Goal: Task Accomplishment & Management: Use online tool/utility

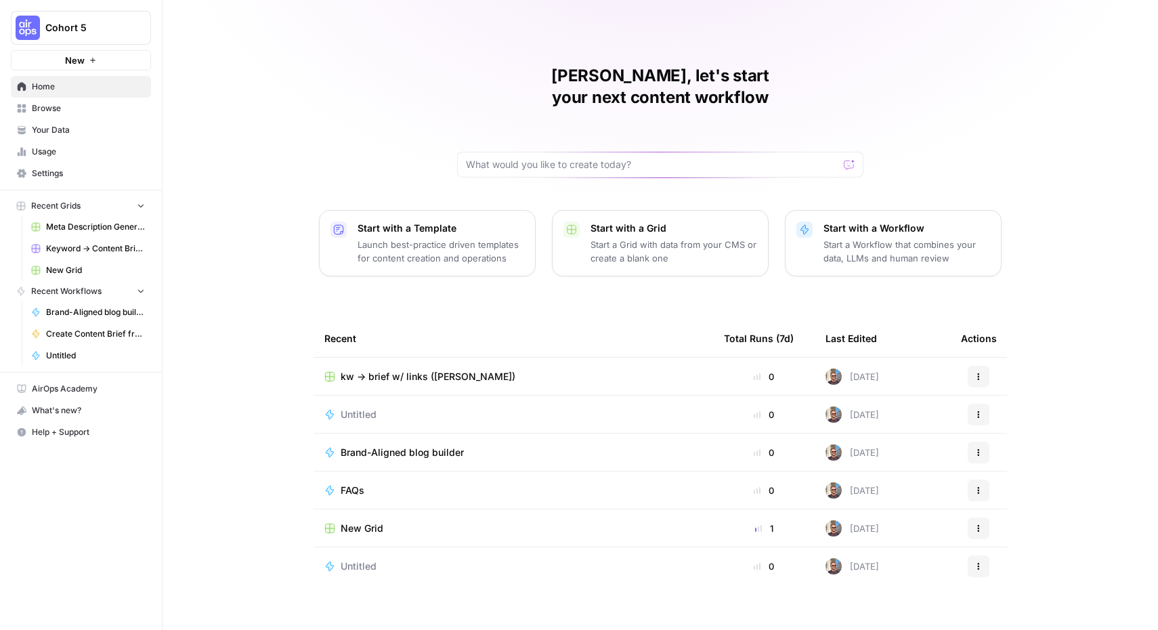
click at [85, 104] on span "Browse" at bounding box center [88, 108] width 113 height 12
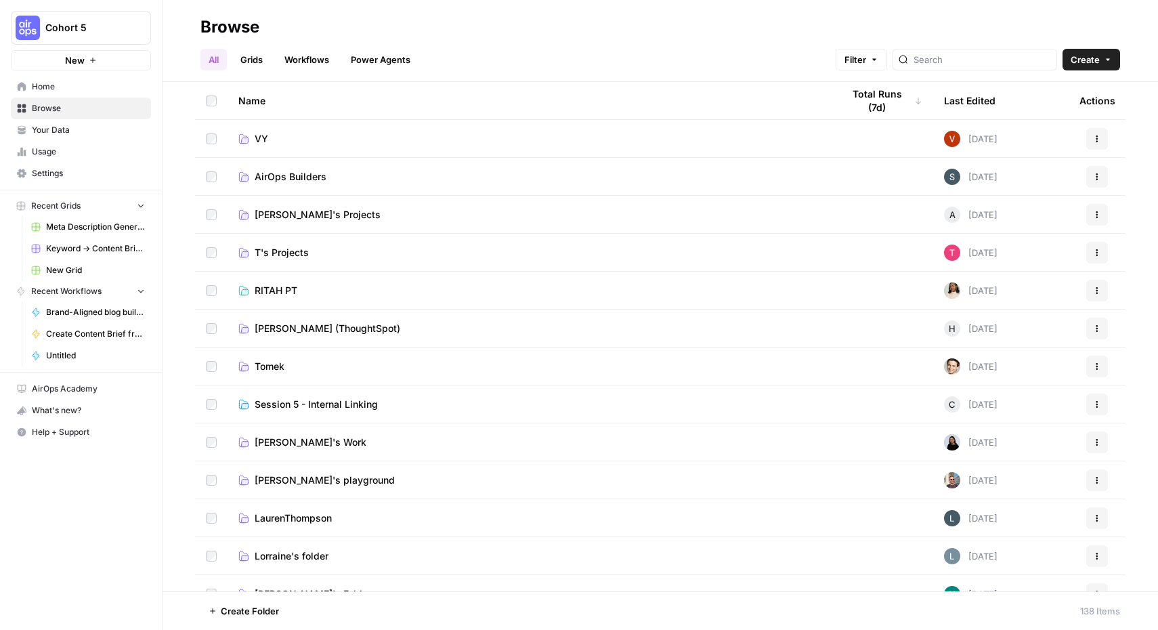
click at [299, 176] on span "AirOps Builders" at bounding box center [291, 177] width 72 height 14
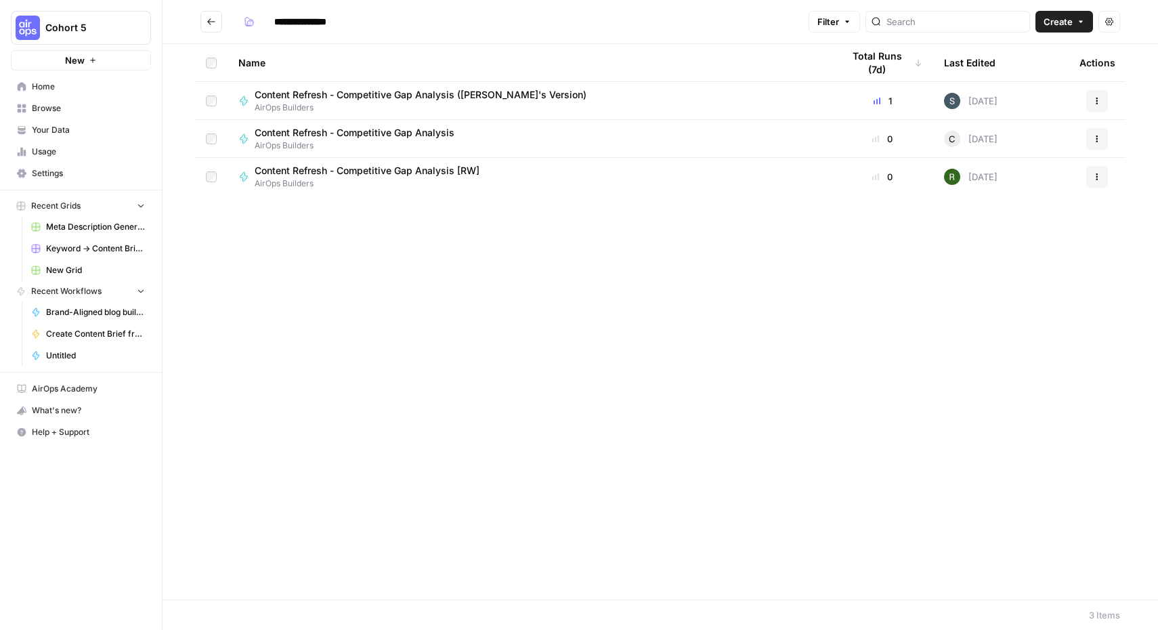
click at [1100, 137] on icon "button" at bounding box center [1097, 139] width 8 height 8
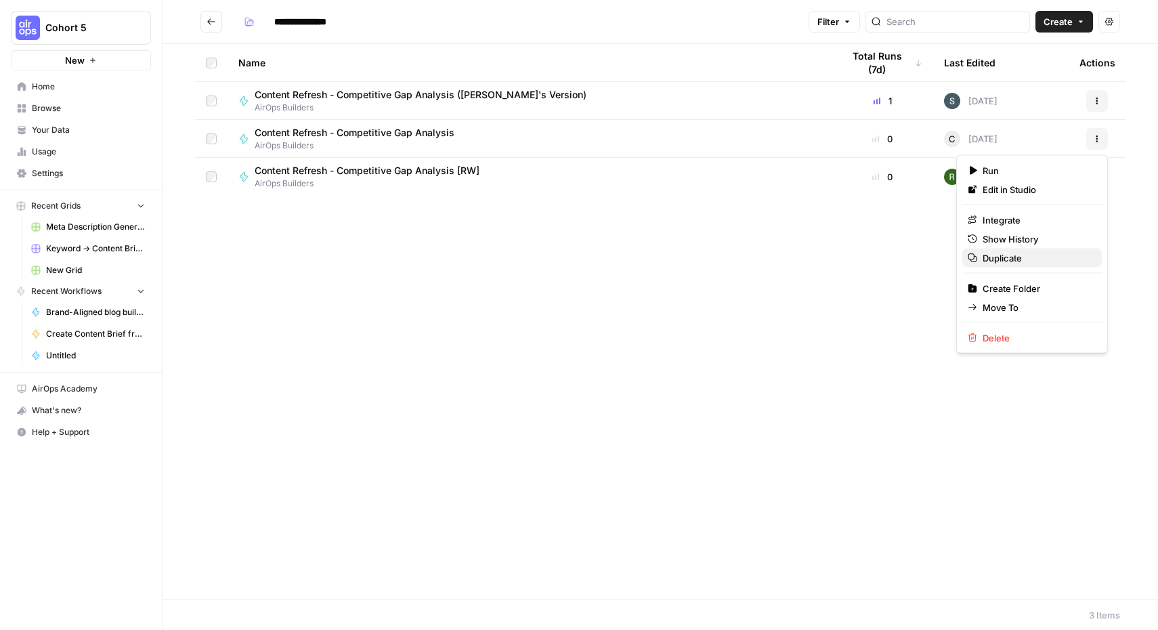
click at [1020, 255] on span "Duplicate" at bounding box center [1036, 258] width 108 height 14
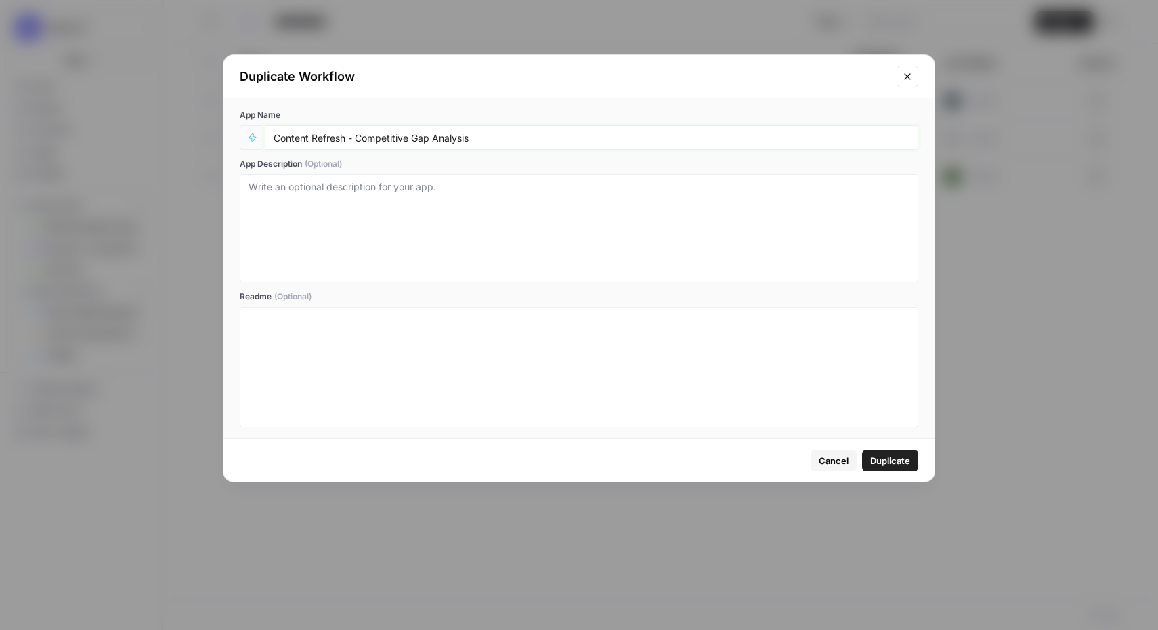
click at [569, 141] on input "Content Refresh - Competitive Gap Analysis" at bounding box center [592, 137] width 636 height 12
type input "Content Refresh - Competitive Gap Analysis ([PERSON_NAME]'s copy)"
click at [896, 456] on span "Duplicate" at bounding box center [890, 461] width 40 height 14
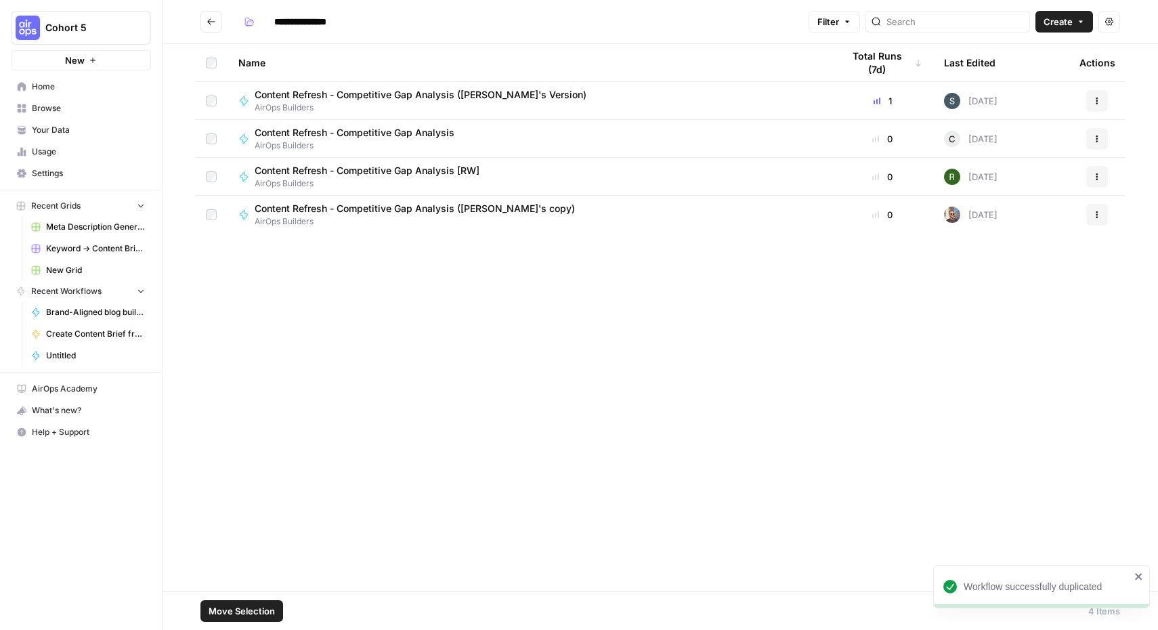
click at [250, 617] on button "Move Selection" at bounding box center [241, 611] width 83 height 22
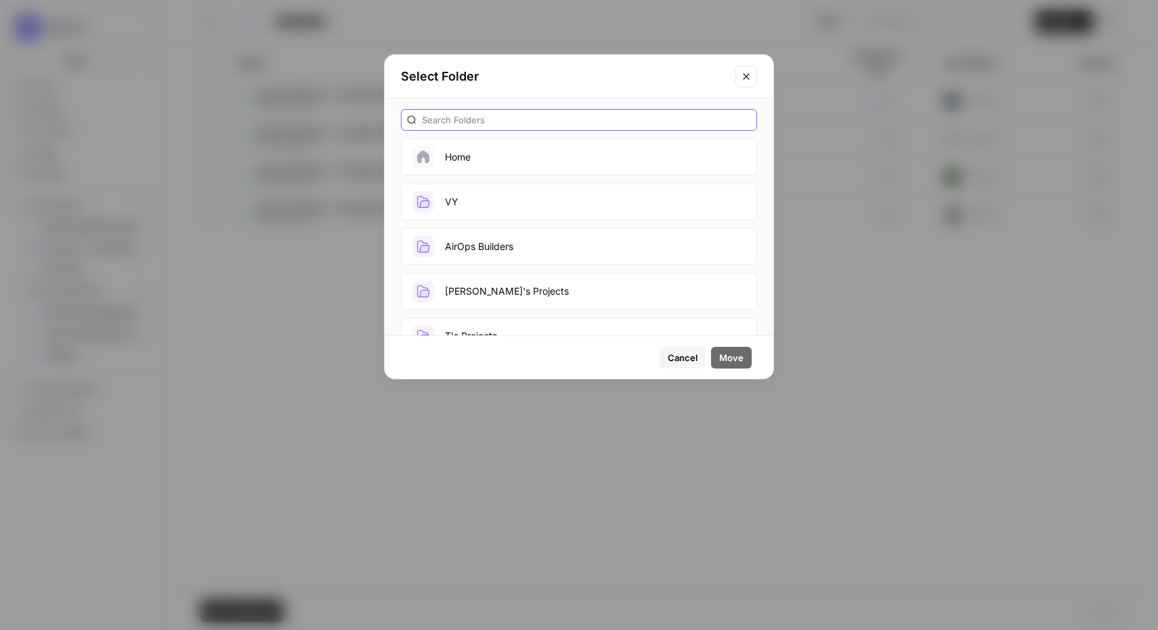
click at [526, 125] on input "text" at bounding box center [586, 120] width 329 height 14
type input "[PERSON_NAME]"
click at [498, 196] on button "[PERSON_NAME]'s playground" at bounding box center [579, 201] width 356 height 37
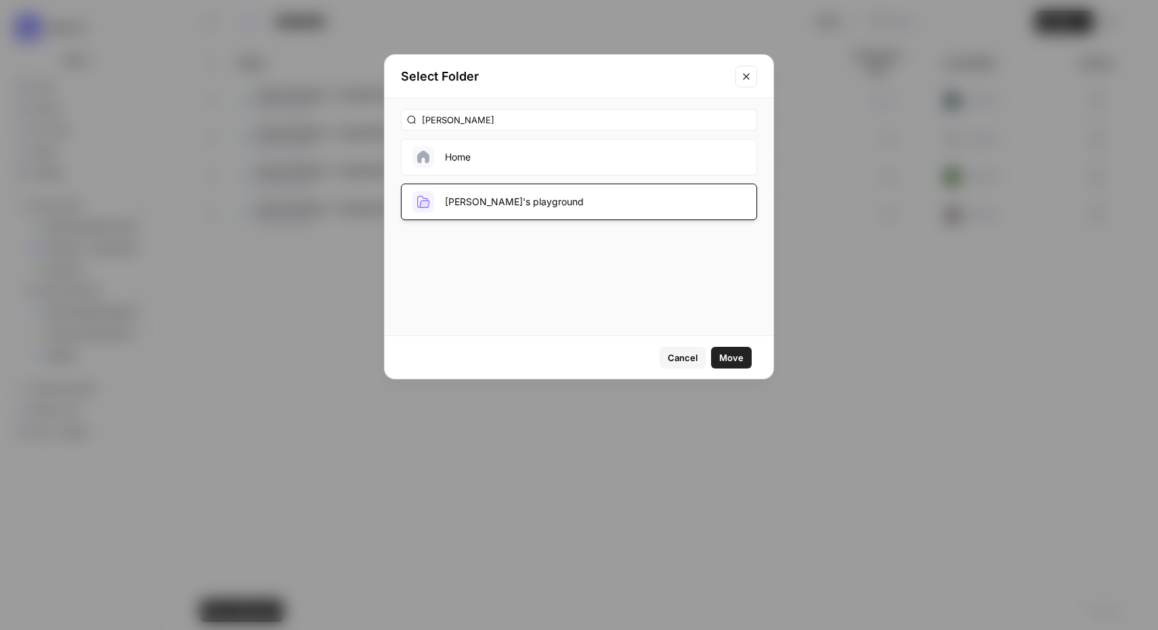
click at [724, 356] on span "Move" at bounding box center [731, 358] width 24 height 14
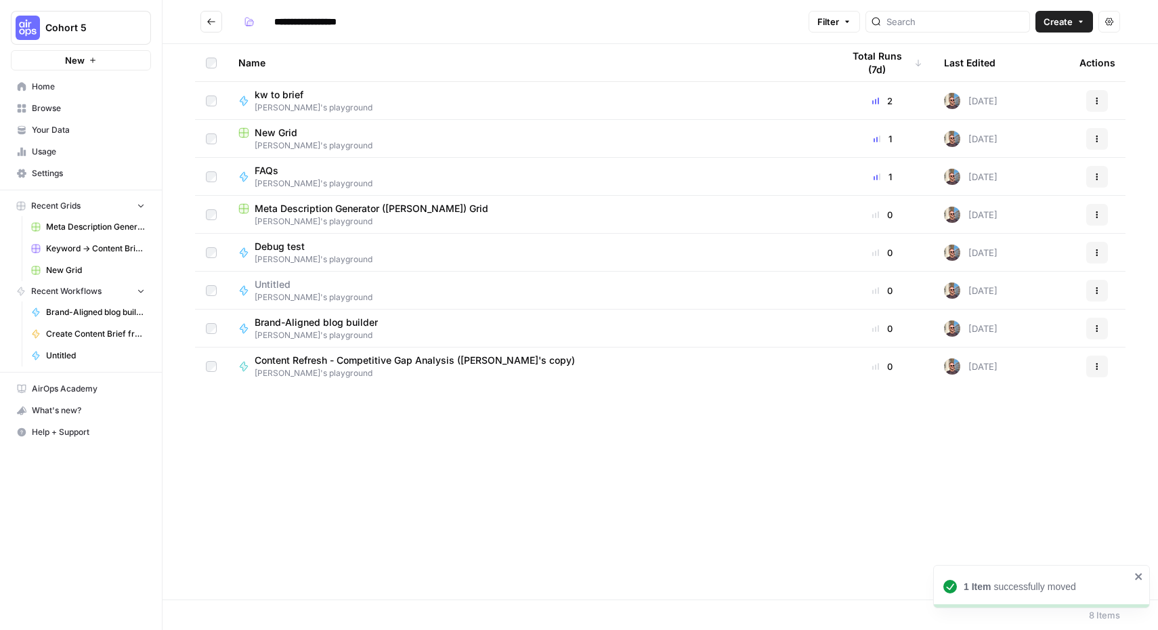
click at [372, 365] on span "Content Refresh - Competitive Gap Analysis ([PERSON_NAME]'s copy)" at bounding box center [415, 360] width 320 height 14
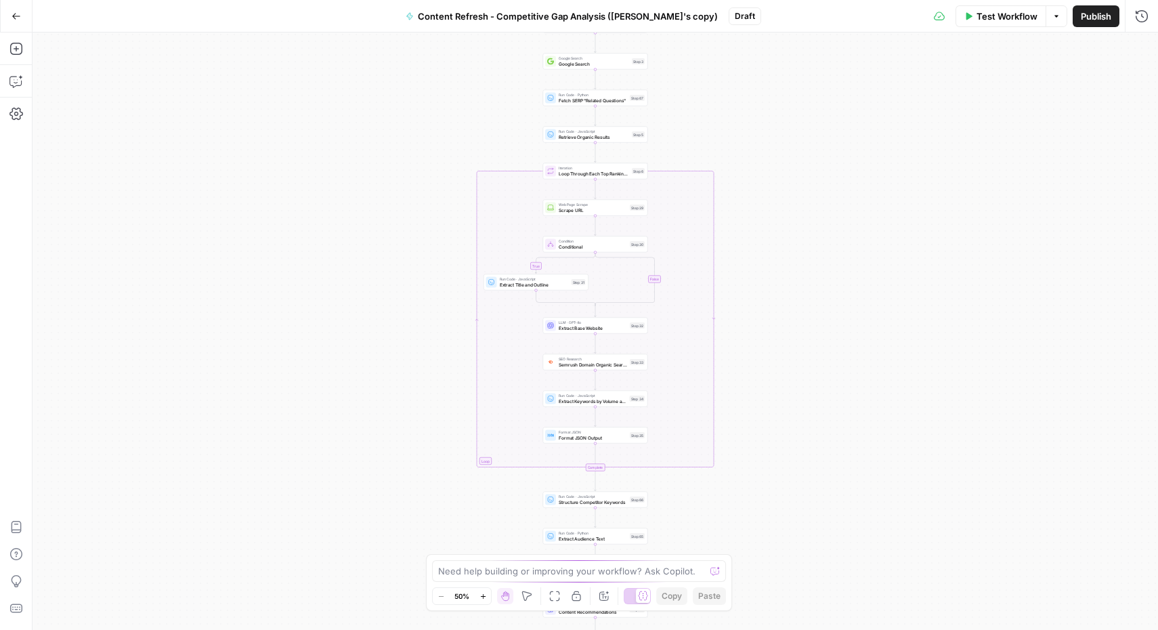
click at [1087, 22] on span "Publish" at bounding box center [1096, 16] width 30 height 14
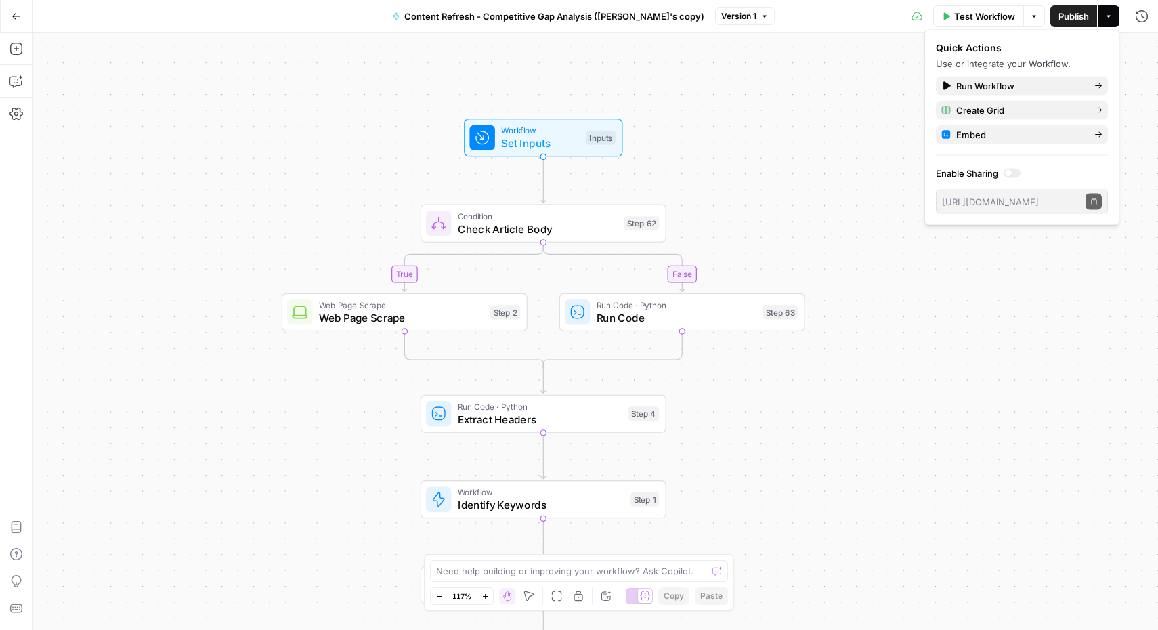
click at [1108, 16] on icon "button" at bounding box center [1108, 16] width 4 height 2
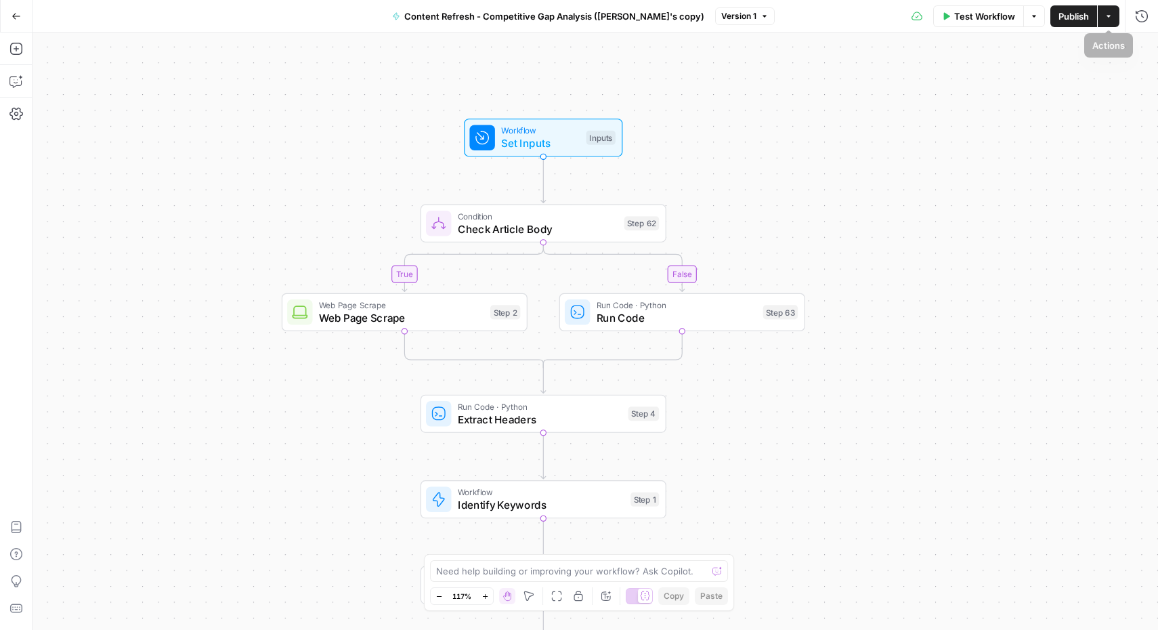
click at [1108, 16] on icon "button" at bounding box center [1108, 16] width 4 height 2
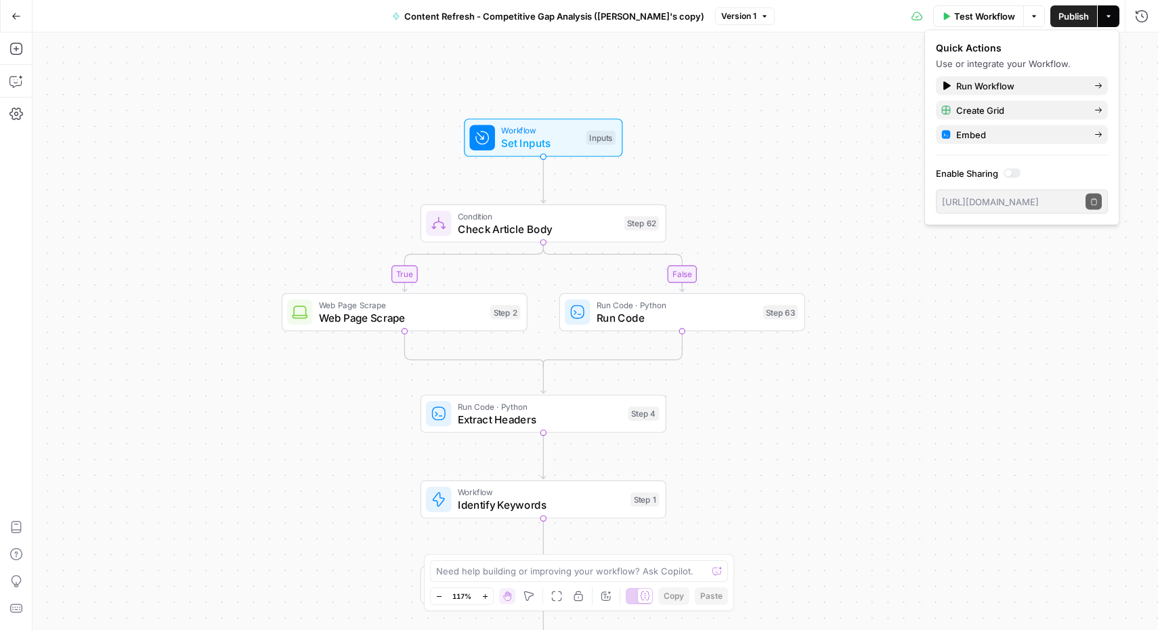
click at [1108, 16] on icon "button" at bounding box center [1108, 16] width 4 height 2
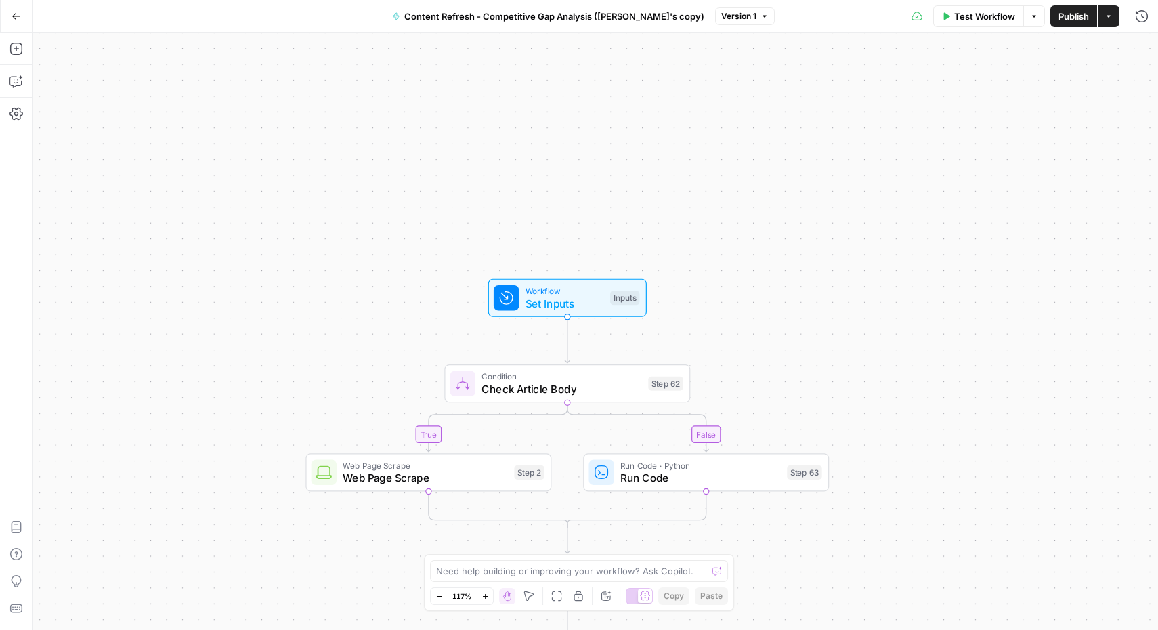
click at [15, 12] on icon "button" at bounding box center [16, 16] width 9 height 9
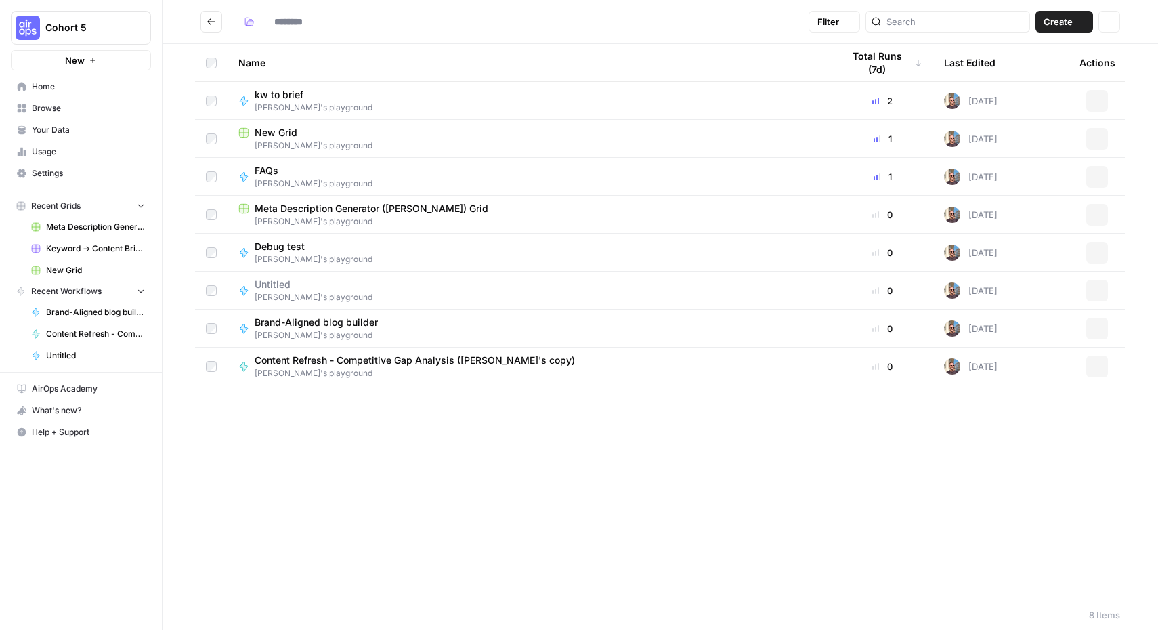
type input "**********"
click at [313, 358] on span "Content Refresh - Competitive Gap Analysis ([PERSON_NAME]'s copy)" at bounding box center [415, 360] width 320 height 14
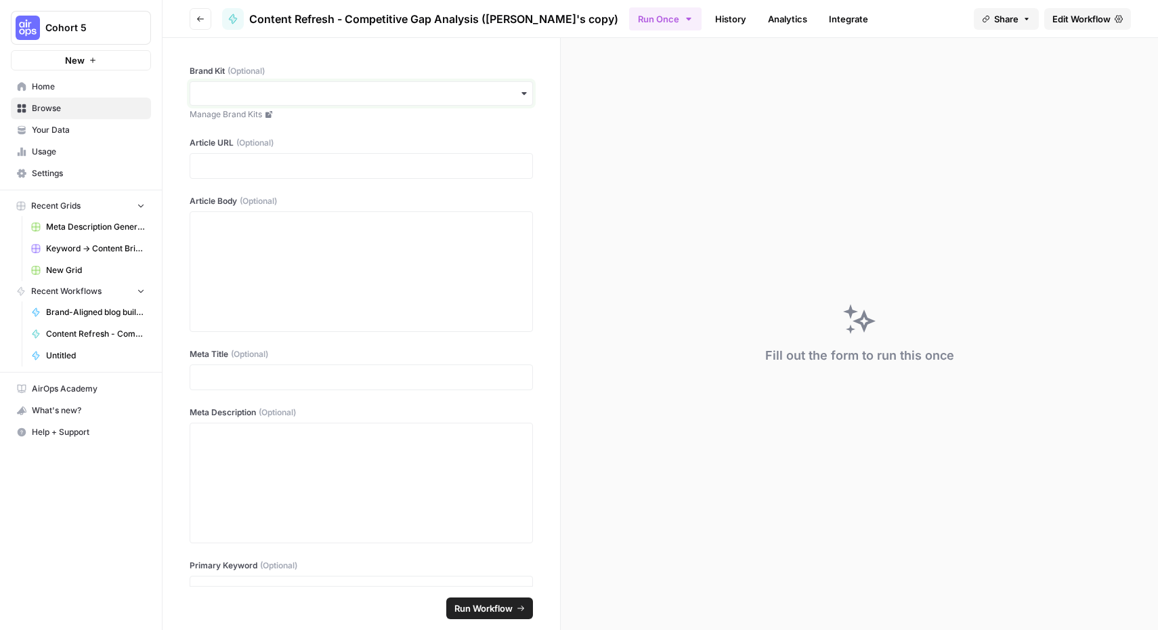
click at [312, 95] on input "Brand Kit (Optional)" at bounding box center [361, 94] width 326 height 14
type input "small"
click at [295, 125] on div "Smallpdf" at bounding box center [356, 130] width 332 height 26
click at [364, 166] on p at bounding box center [361, 166] width 326 height 14
click at [169, 502] on div "**********" at bounding box center [360, 312] width 397 height 548
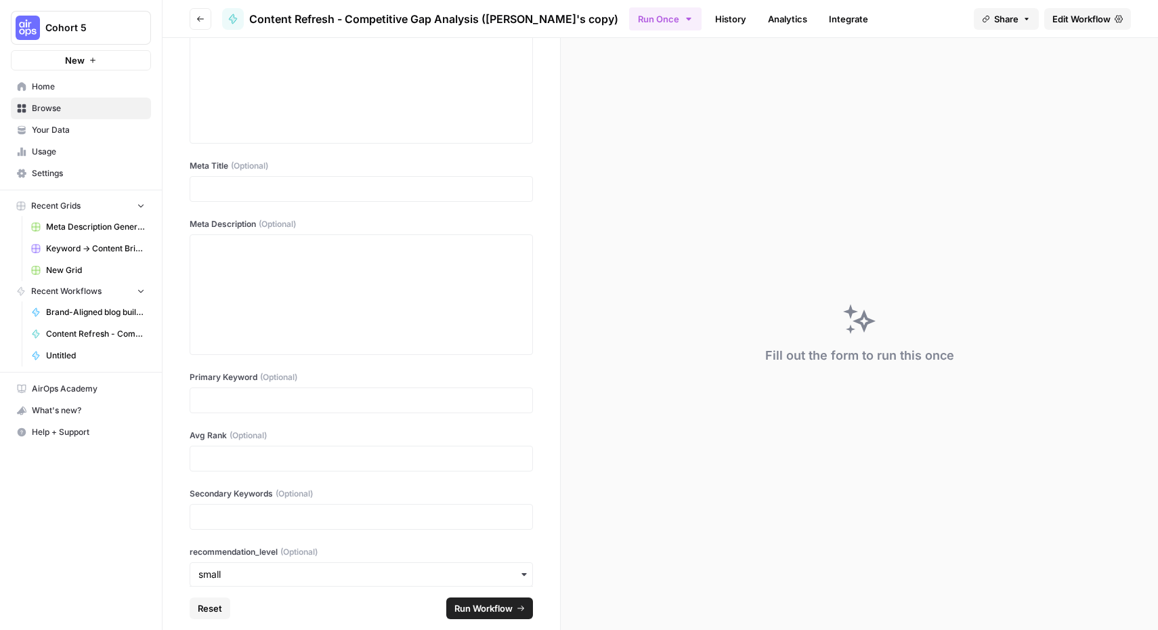
scroll to position [205, 0]
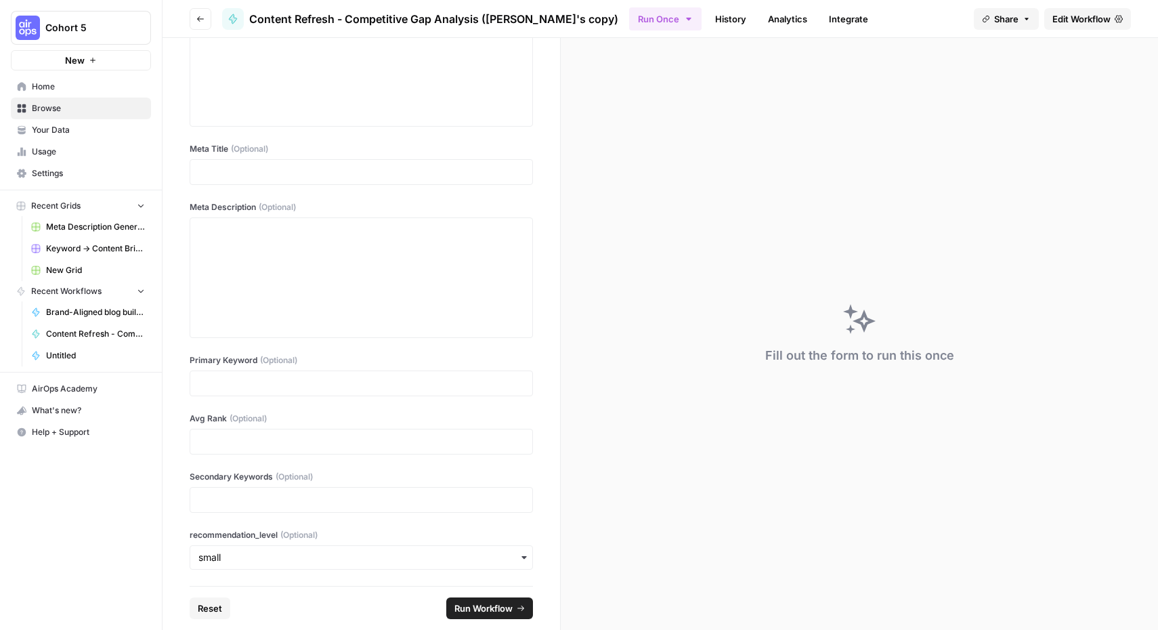
click at [481, 608] on span "Run Workflow" at bounding box center [483, 608] width 58 height 14
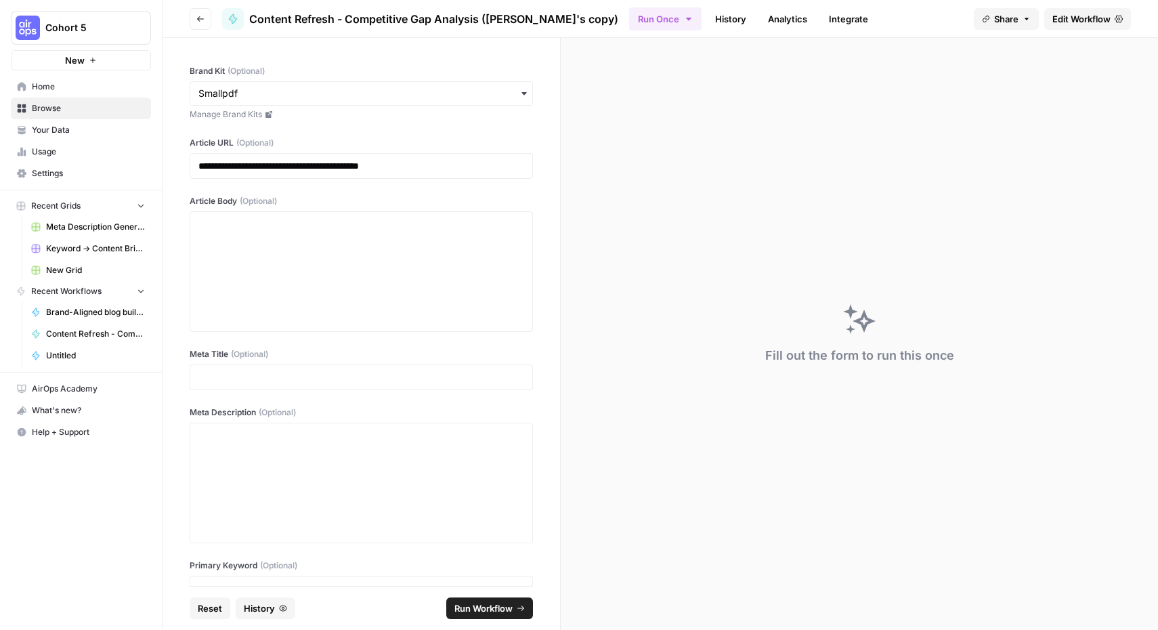
click at [1070, 12] on span "Edit Workflow" at bounding box center [1081, 19] width 58 height 14
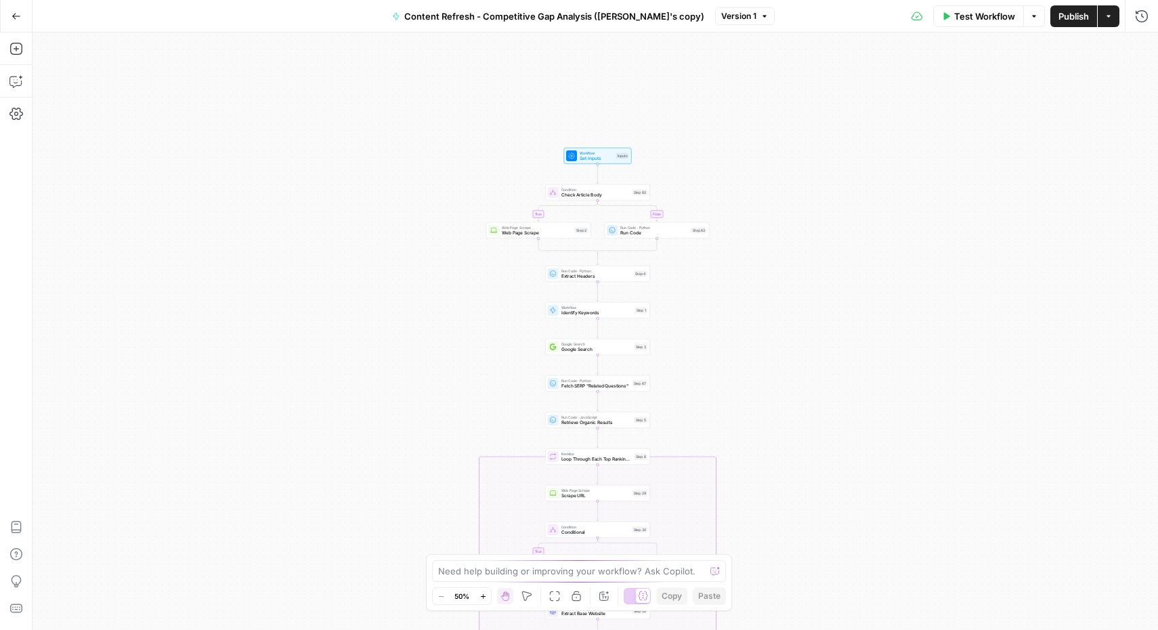
click at [970, 20] on span "Test Workflow" at bounding box center [984, 16] width 61 height 14
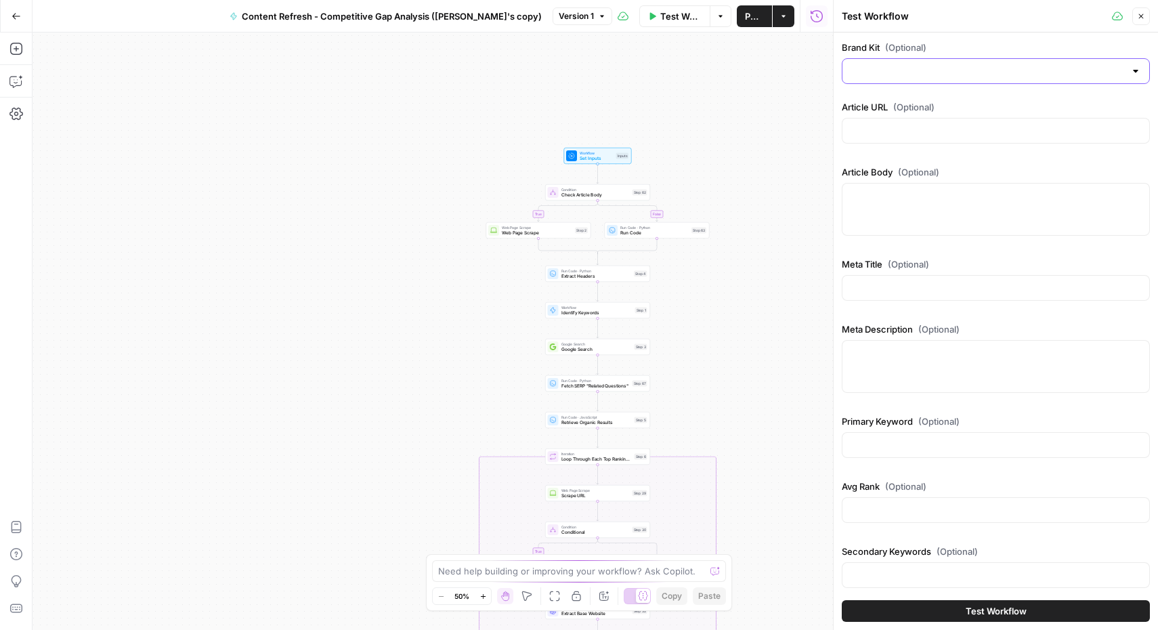
click at [937, 72] on input "Brand Kit (Optional)" at bounding box center [987, 71] width 274 height 14
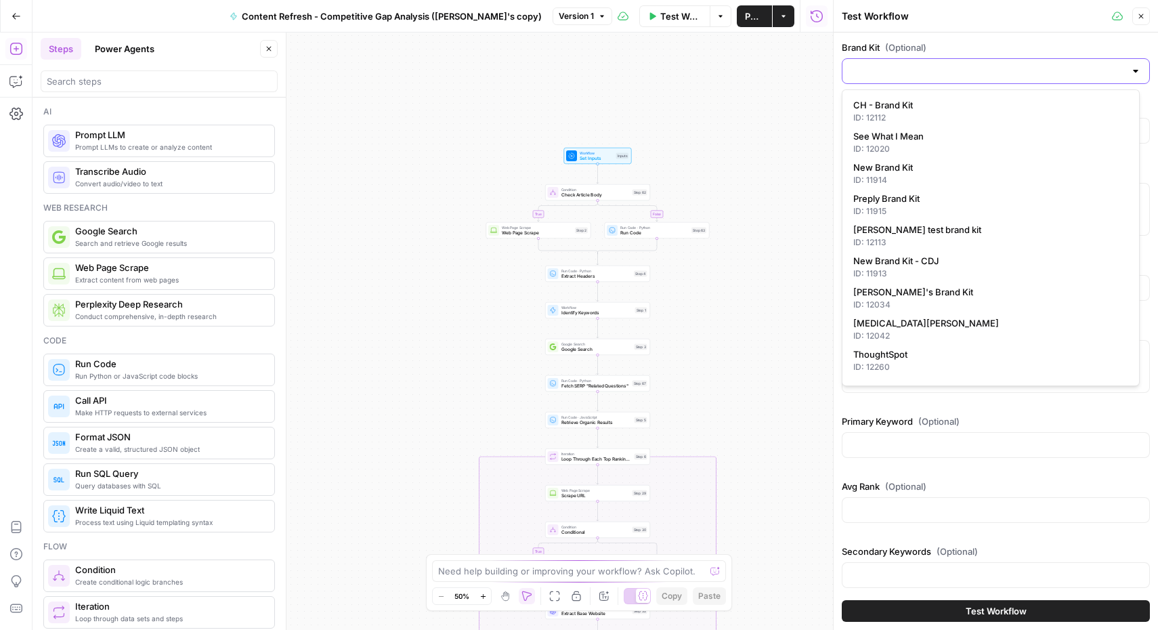
click at [940, 74] on input "Brand Kit (Optional)" at bounding box center [987, 71] width 274 height 14
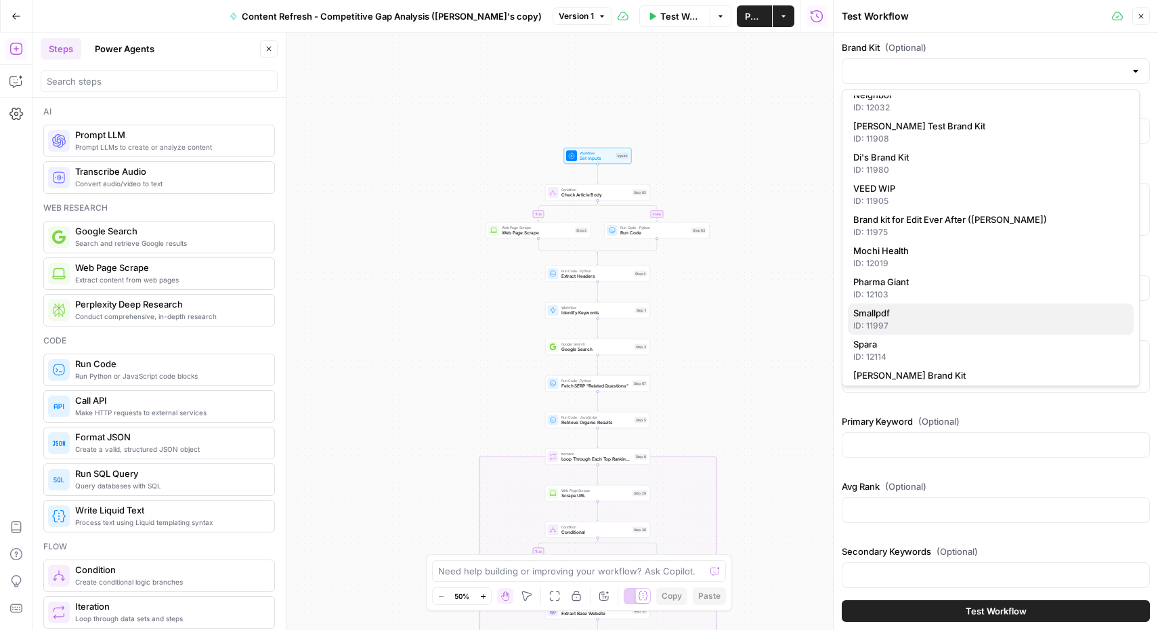
click at [904, 319] on span "Smallpdf" at bounding box center [987, 313] width 269 height 14
type input "Smallpdf"
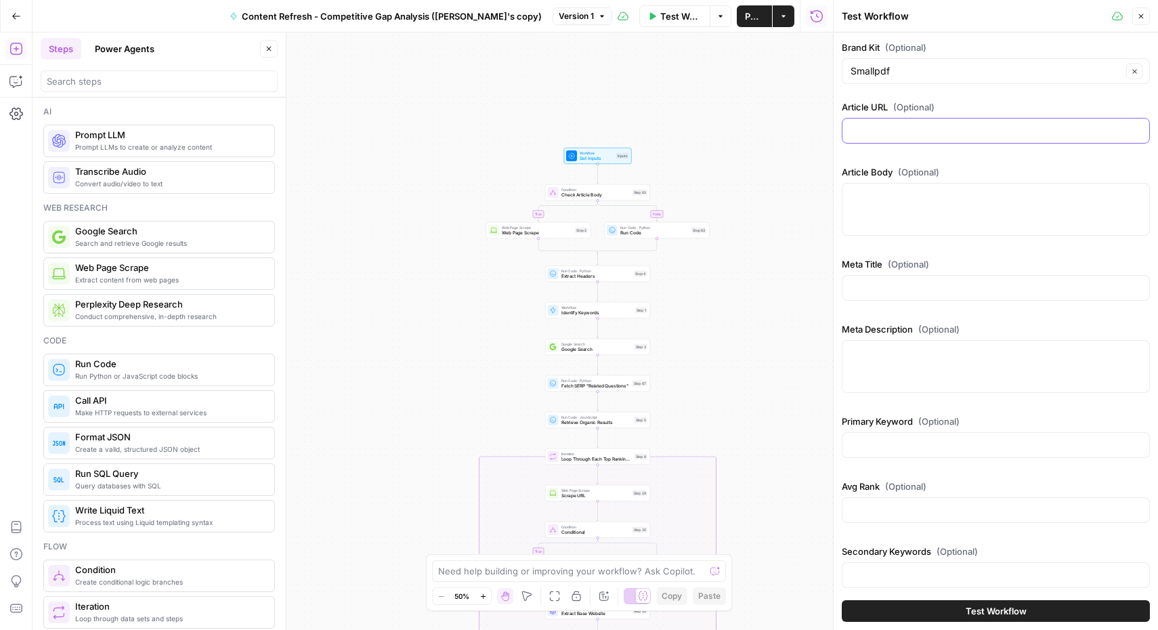
click at [903, 129] on input "Article URL (Optional)" at bounding box center [995, 131] width 290 height 14
paste input "[URL][DOMAIN_NAME]"
type input "[URL][DOMAIN_NAME]"
click at [972, 165] on label "Article Body (Optional)" at bounding box center [996, 172] width 308 height 14
click at [972, 189] on textarea "Article Body (Optional)" at bounding box center [995, 196] width 290 height 14
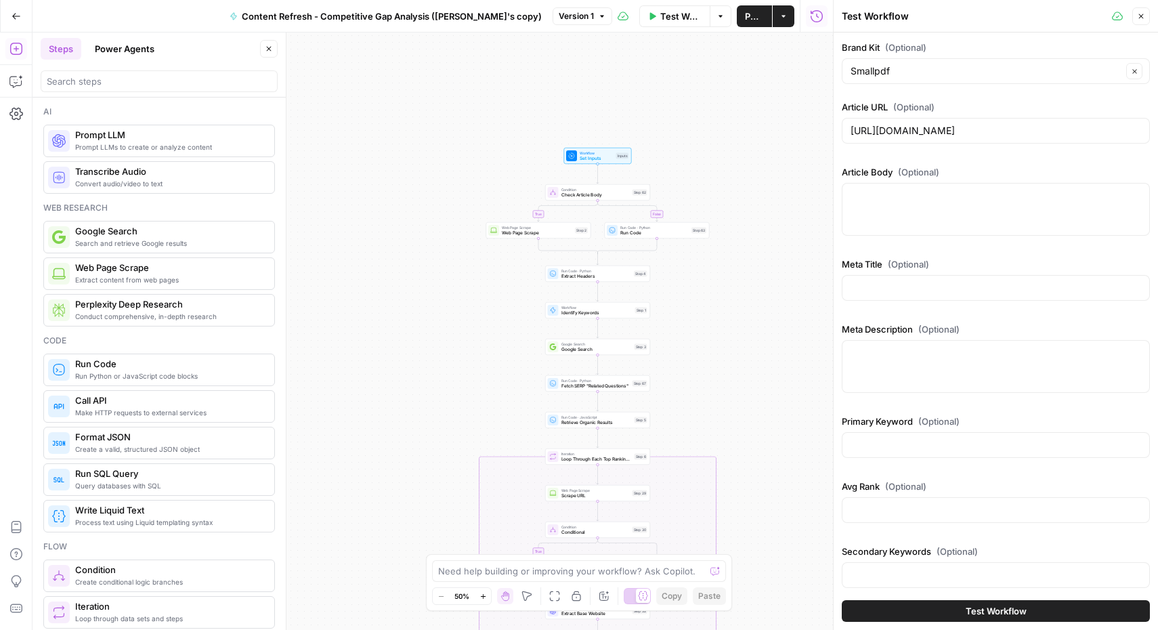
click at [1001, 611] on span "Test Workflow" at bounding box center [995, 611] width 61 height 14
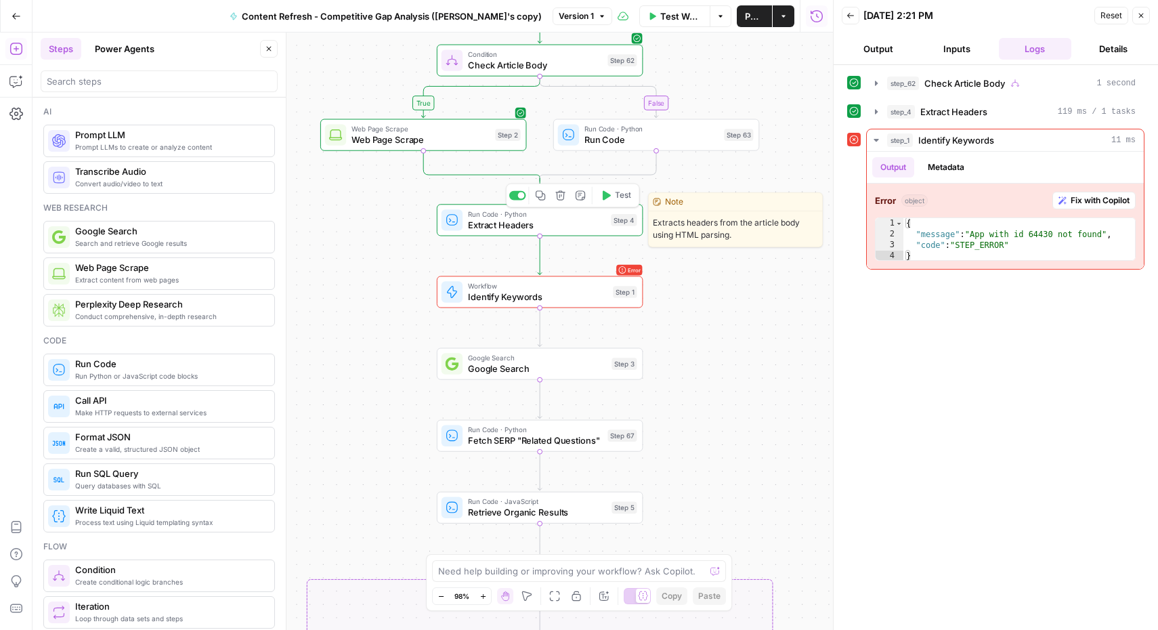
click at [505, 217] on span "Run Code · Python" at bounding box center [536, 214] width 137 height 11
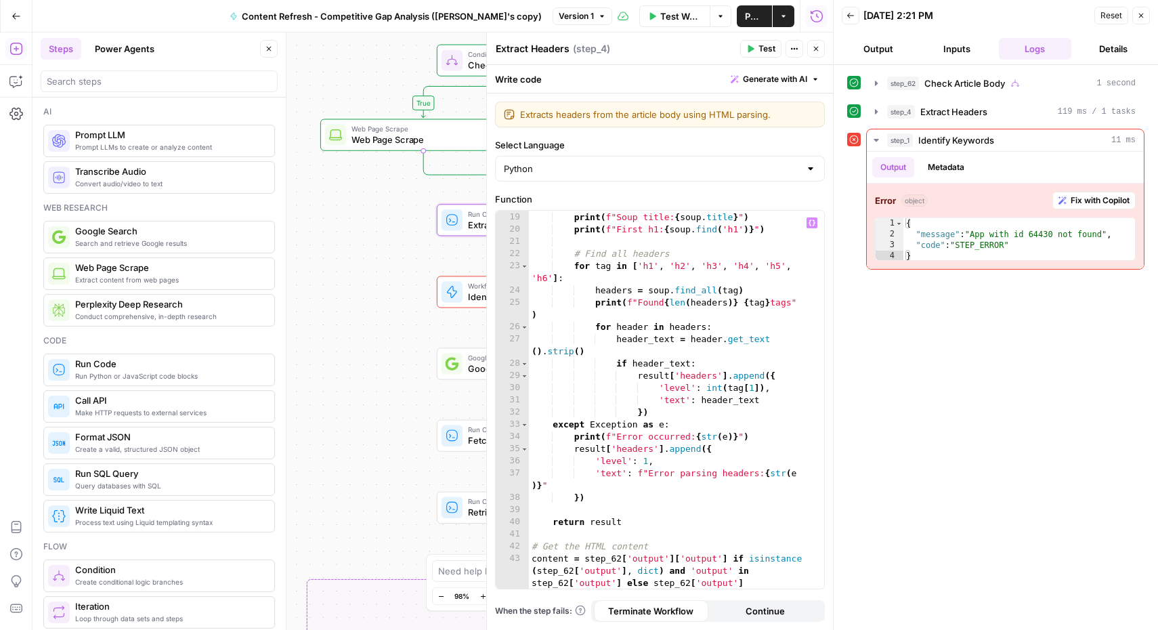
scroll to position [268, 0]
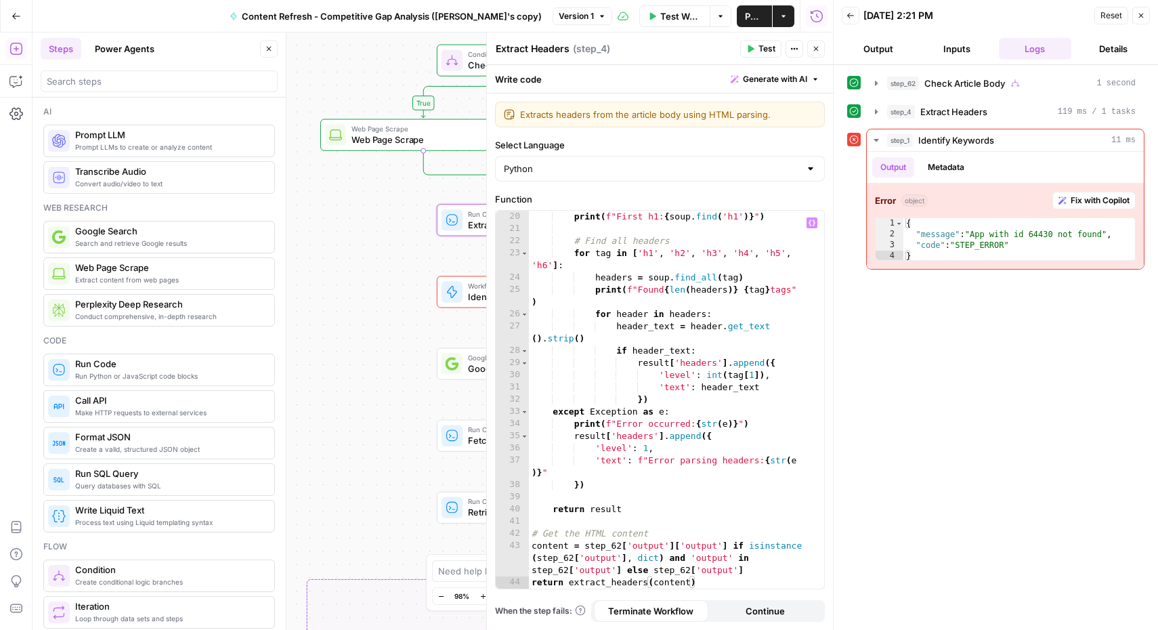
click at [404, 373] on div "true false true false Workflow Set Inputs Inputs Condition Check Article Body S…" at bounding box center [432, 330] width 800 height 597
click at [474, 291] on span "Identify Keywords" at bounding box center [537, 297] width 139 height 14
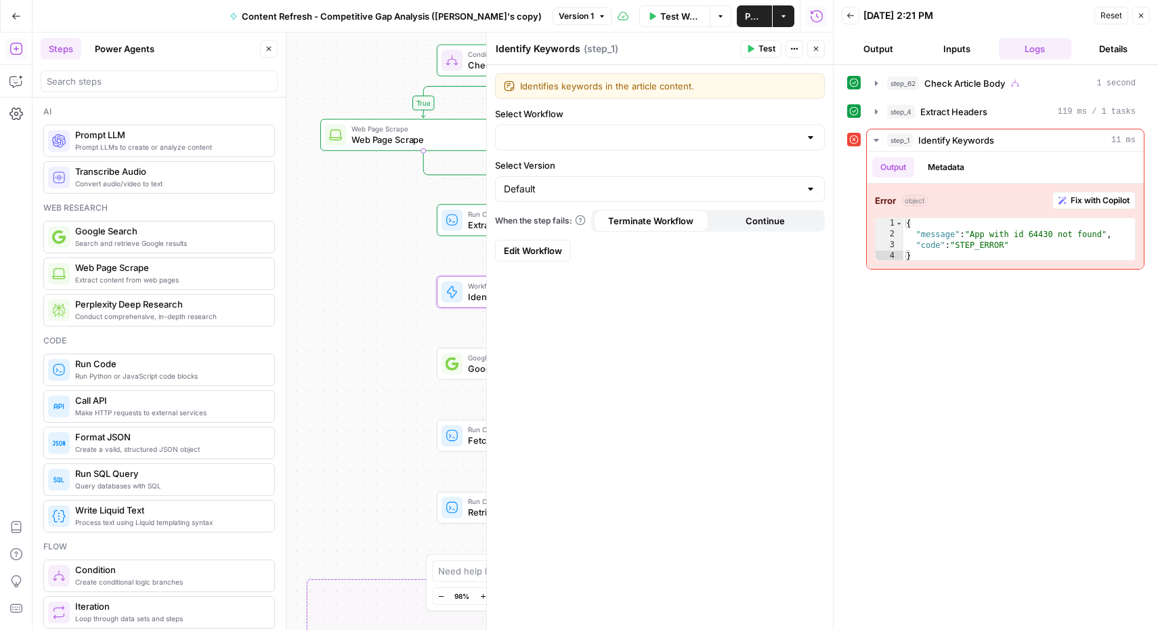
click at [471, 293] on span "Identify Keywords" at bounding box center [537, 297] width 139 height 14
click at [372, 267] on div "true false true false Workflow Set Inputs Inputs Condition Check Article Body S…" at bounding box center [432, 330] width 800 height 597
click at [815, 51] on icon "button" at bounding box center [816, 49] width 8 height 8
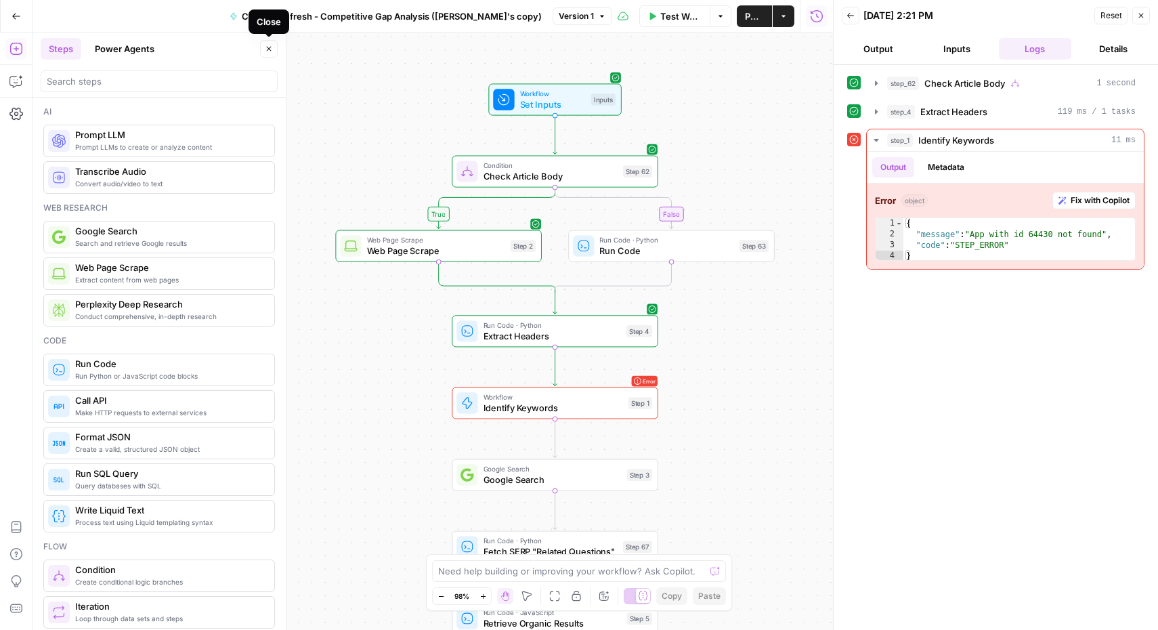
click at [268, 46] on icon "button" at bounding box center [269, 49] width 8 height 8
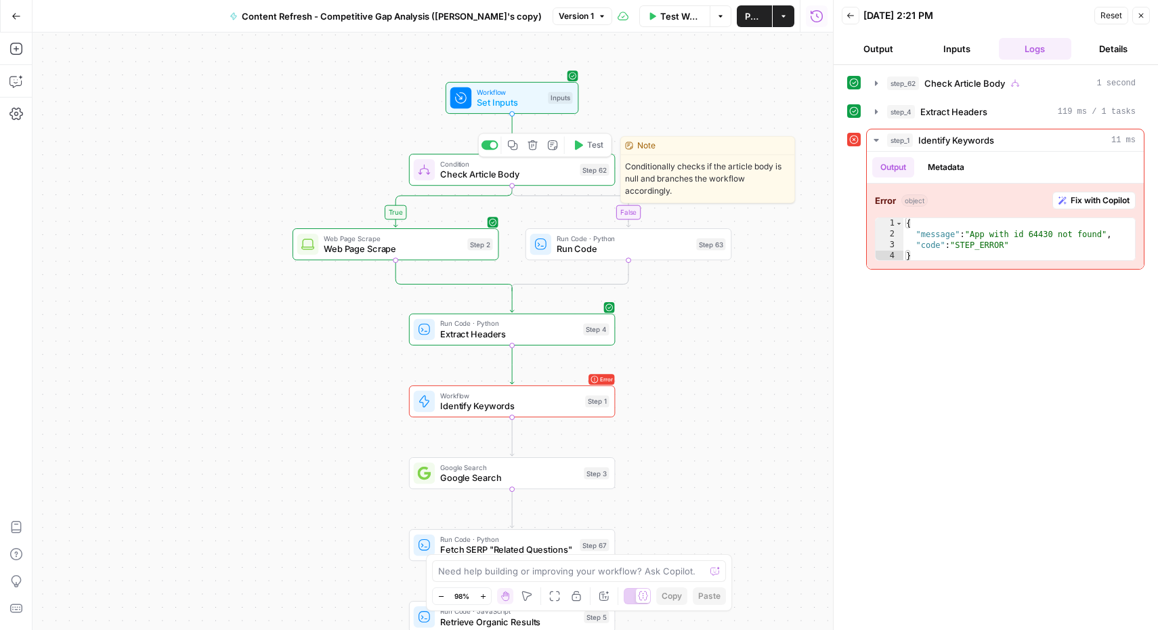
click at [520, 178] on span "Check Article Body" at bounding box center [507, 175] width 134 height 14
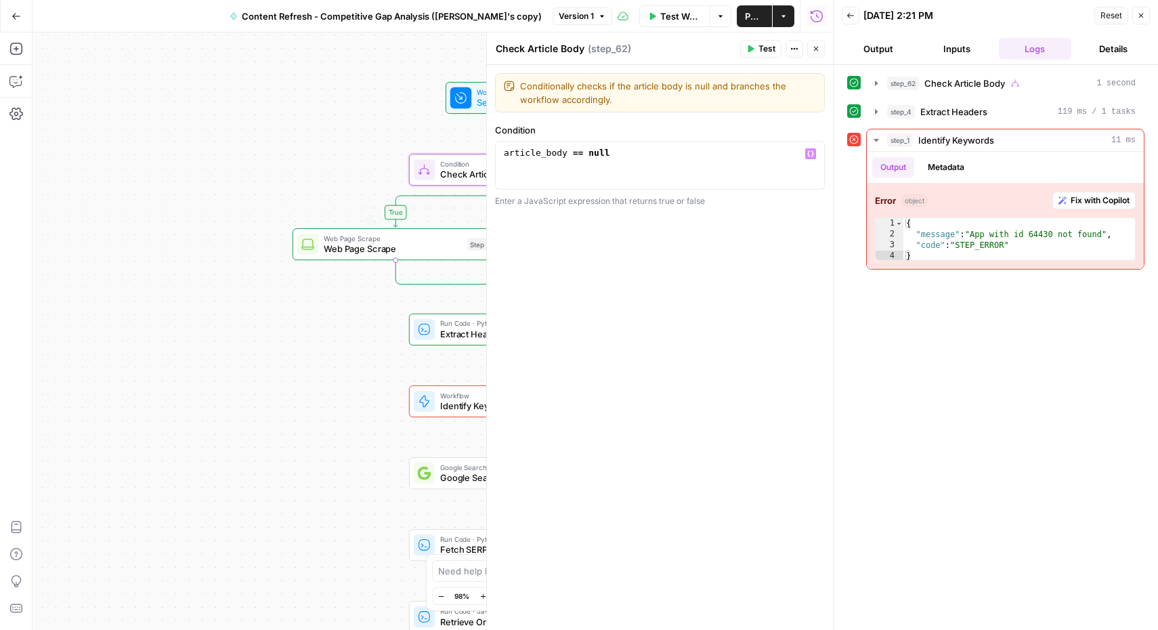
click at [358, 342] on div "true false true false Workflow Set Inputs Inputs Condition Check Article Body S…" at bounding box center [432, 330] width 800 height 597
click at [818, 47] on icon "button" at bounding box center [816, 49] width 8 height 8
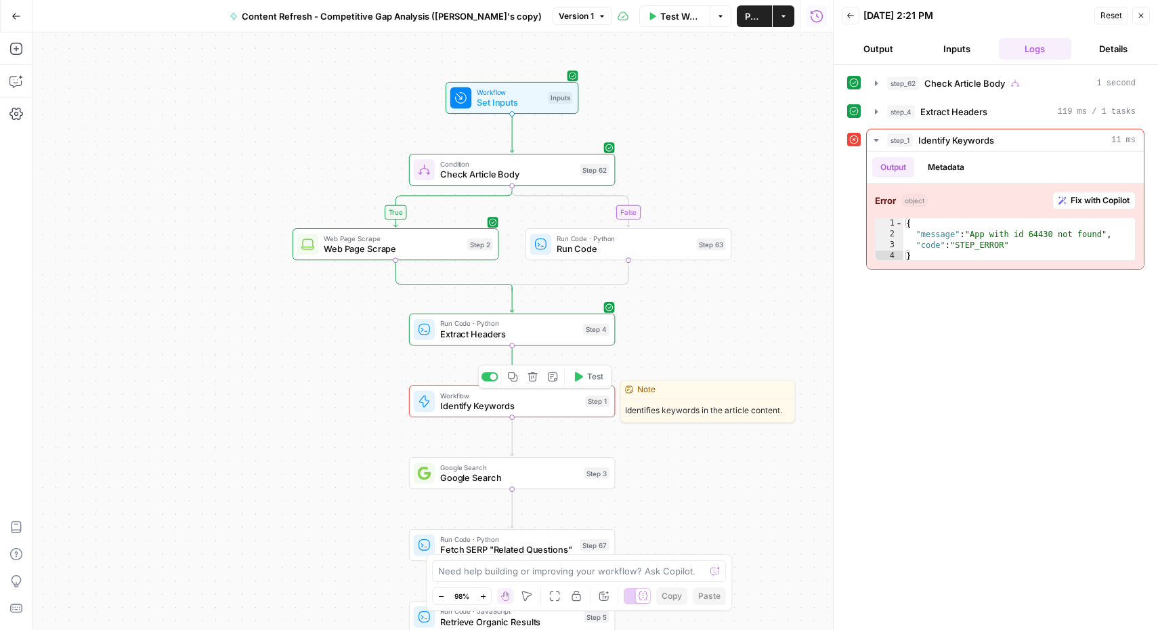
click at [476, 409] on span "Identify Keywords" at bounding box center [509, 406] width 139 height 14
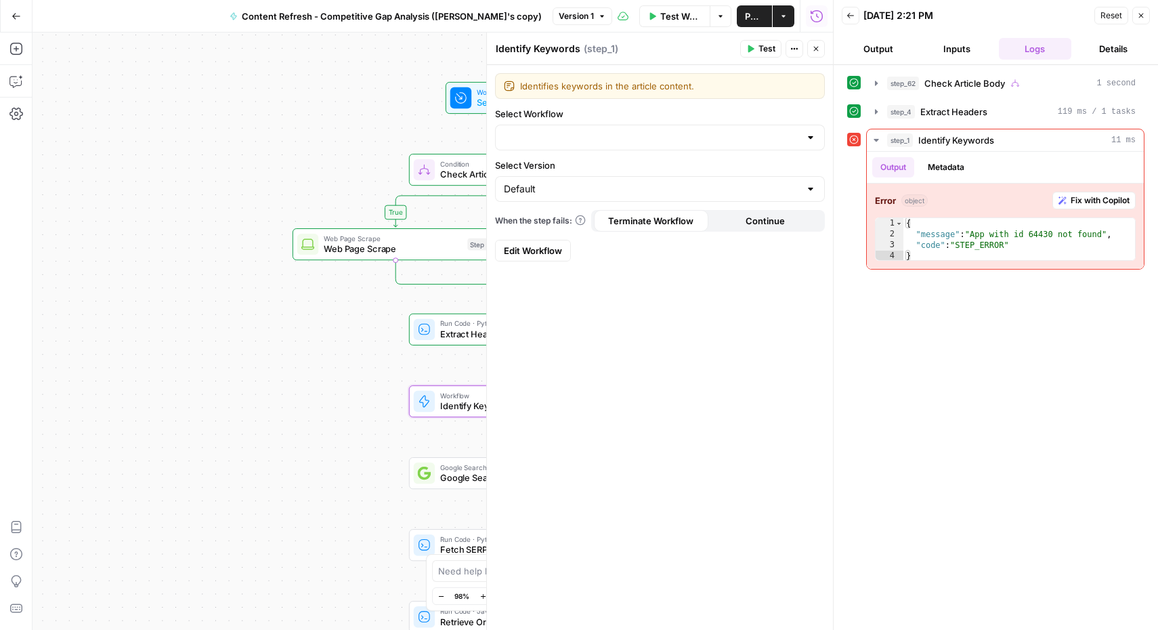
click at [817, 131] on div at bounding box center [660, 138] width 330 height 26
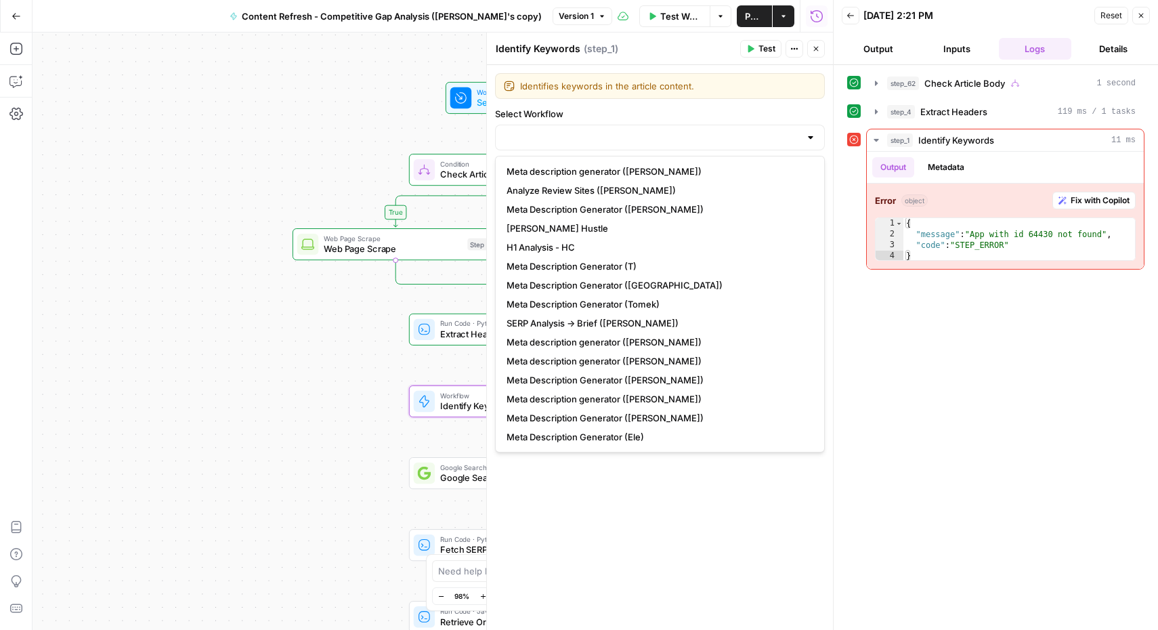
click at [948, 408] on div "step_62 Check Article Body 1 second step_4 Extract Headers 119 ms / 1 tasks ste…" at bounding box center [995, 347] width 297 height 551
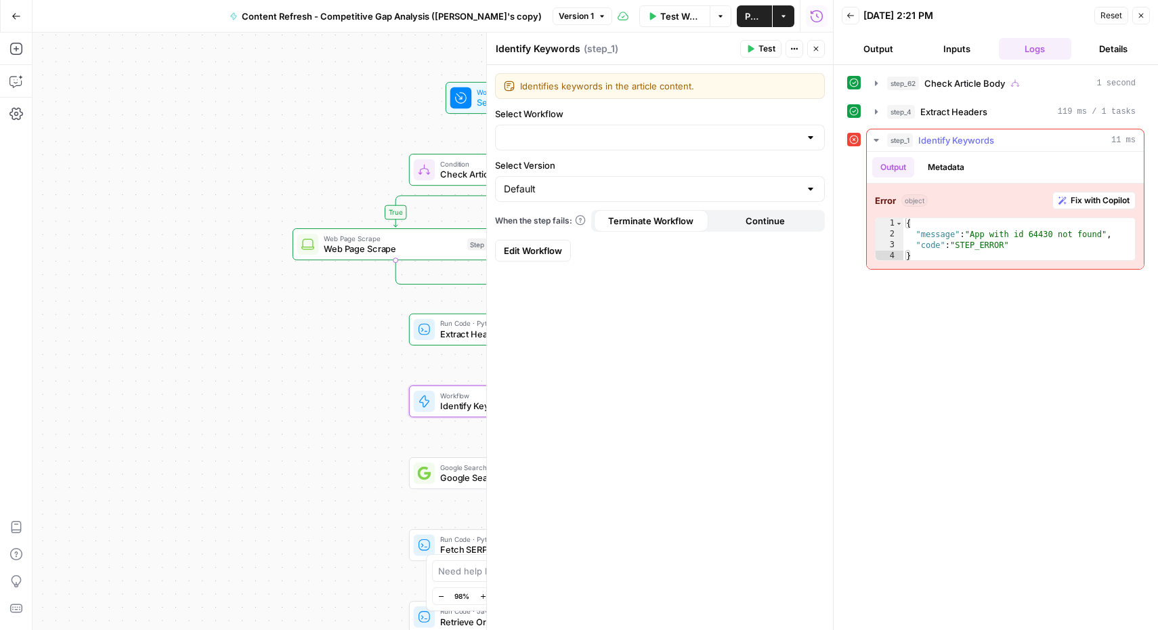
click at [1105, 198] on span "Fix with Copilot" at bounding box center [1099, 200] width 59 height 12
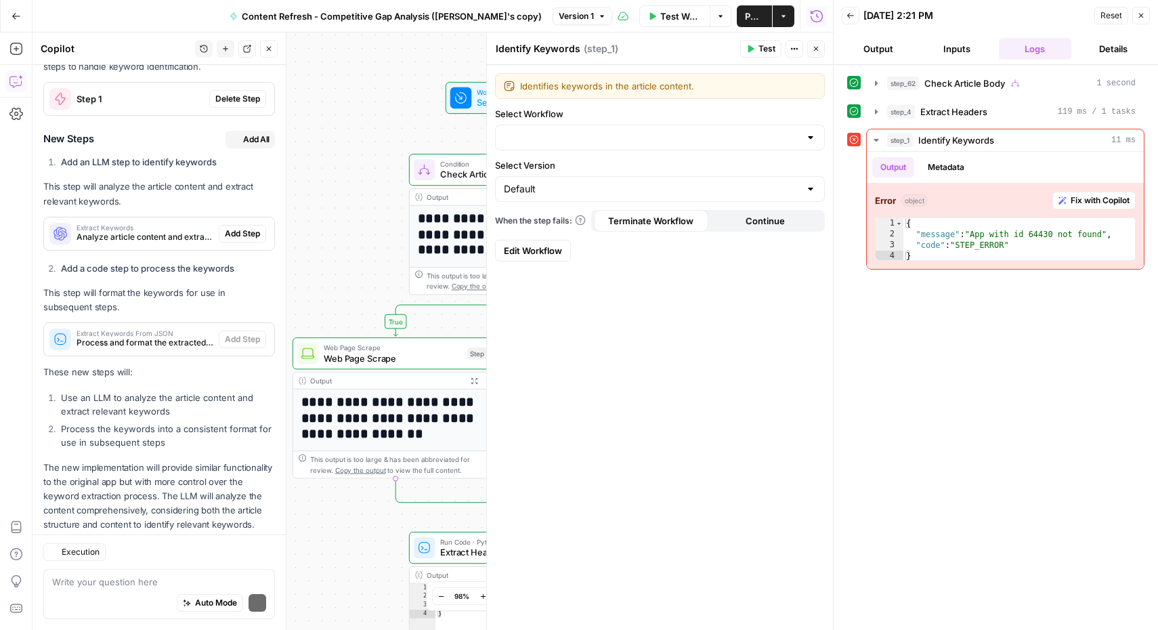
scroll to position [341, 0]
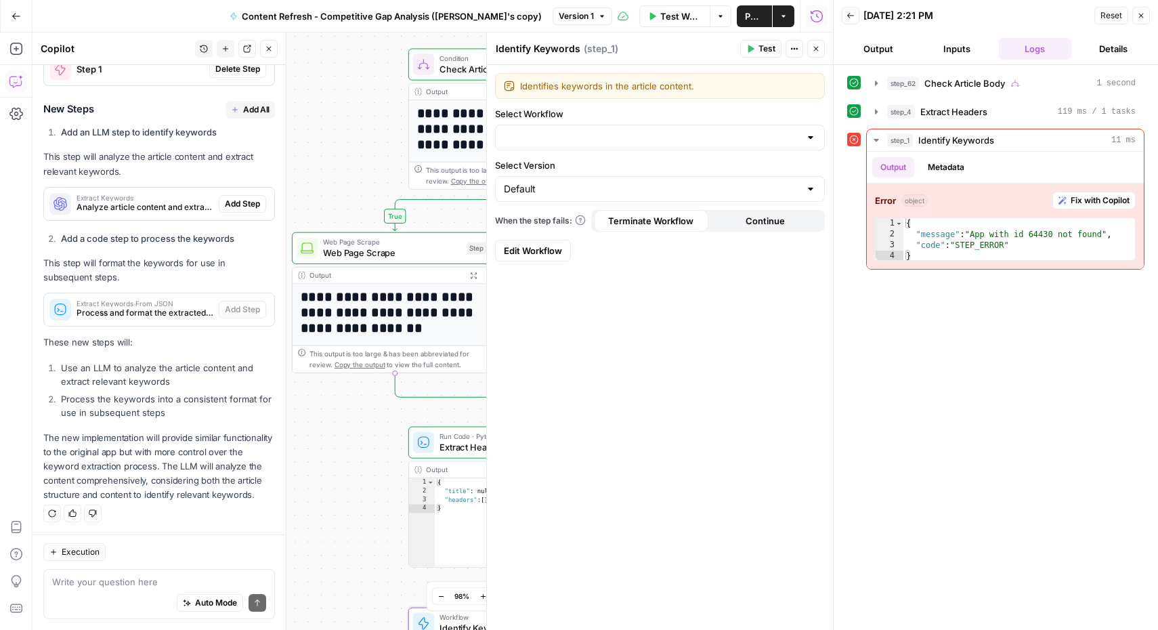
click at [821, 46] on button "Close" at bounding box center [816, 49] width 18 height 18
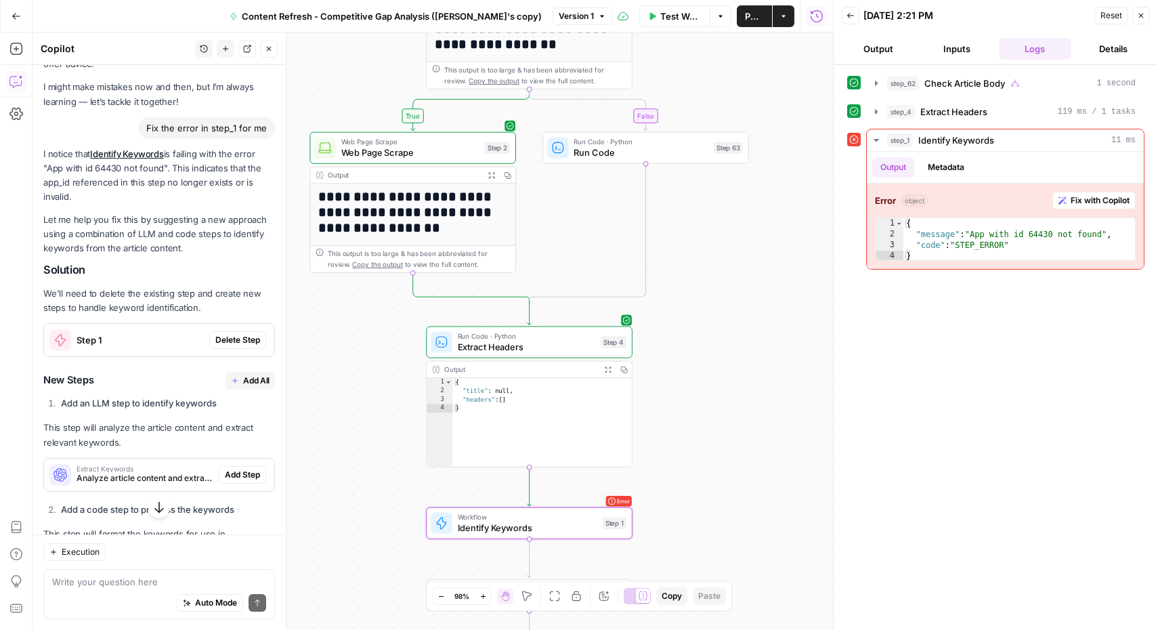
scroll to position [64, 0]
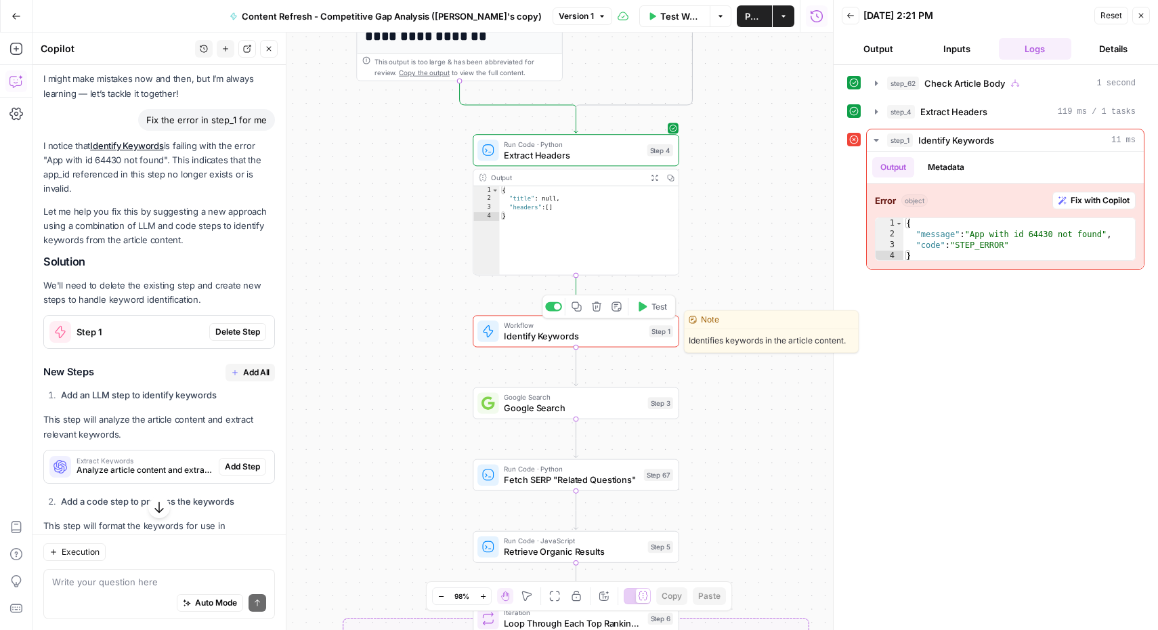
click at [561, 339] on span "Identify Keywords" at bounding box center [573, 336] width 139 height 14
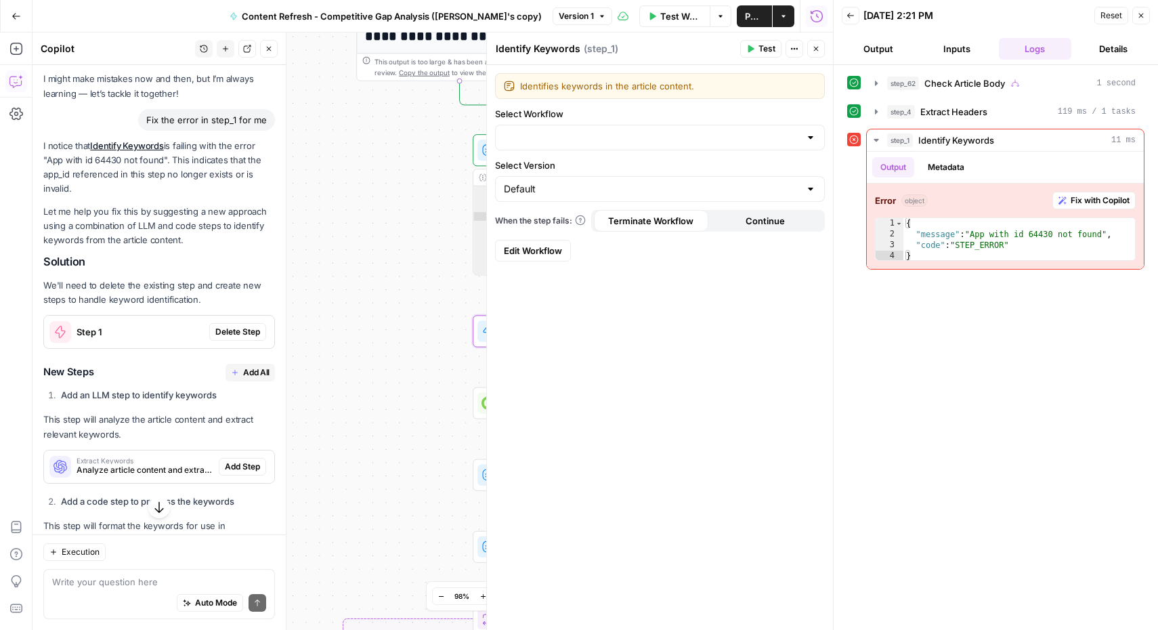
click at [808, 133] on div at bounding box center [810, 138] width 11 height 14
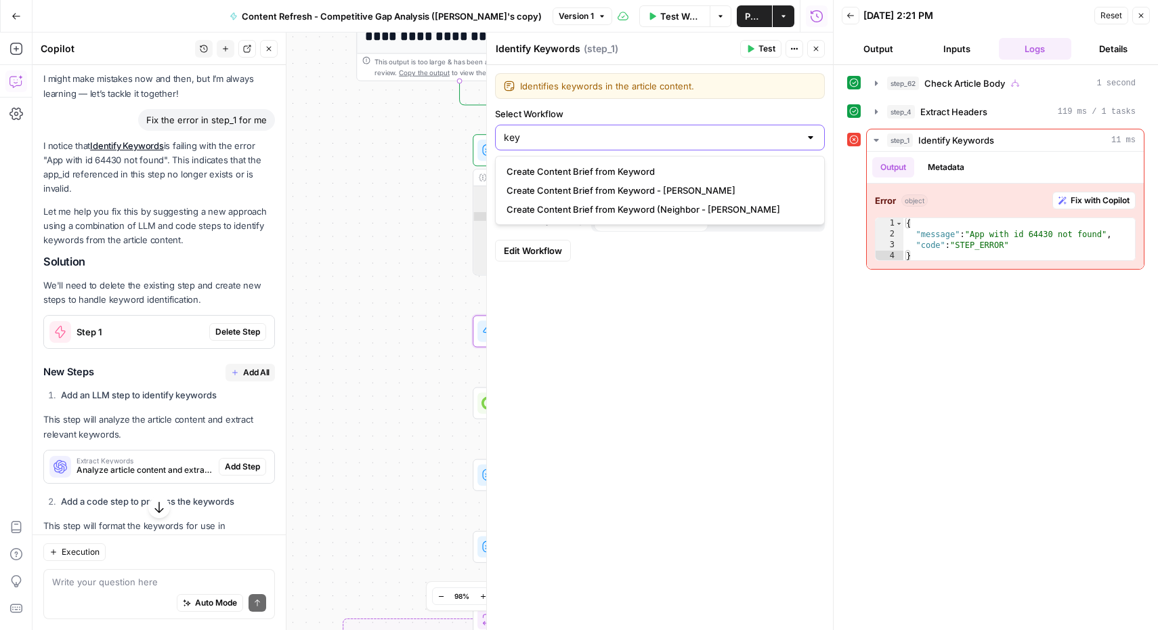
type input "key"
click at [398, 267] on div "**********" at bounding box center [432, 330] width 800 height 597
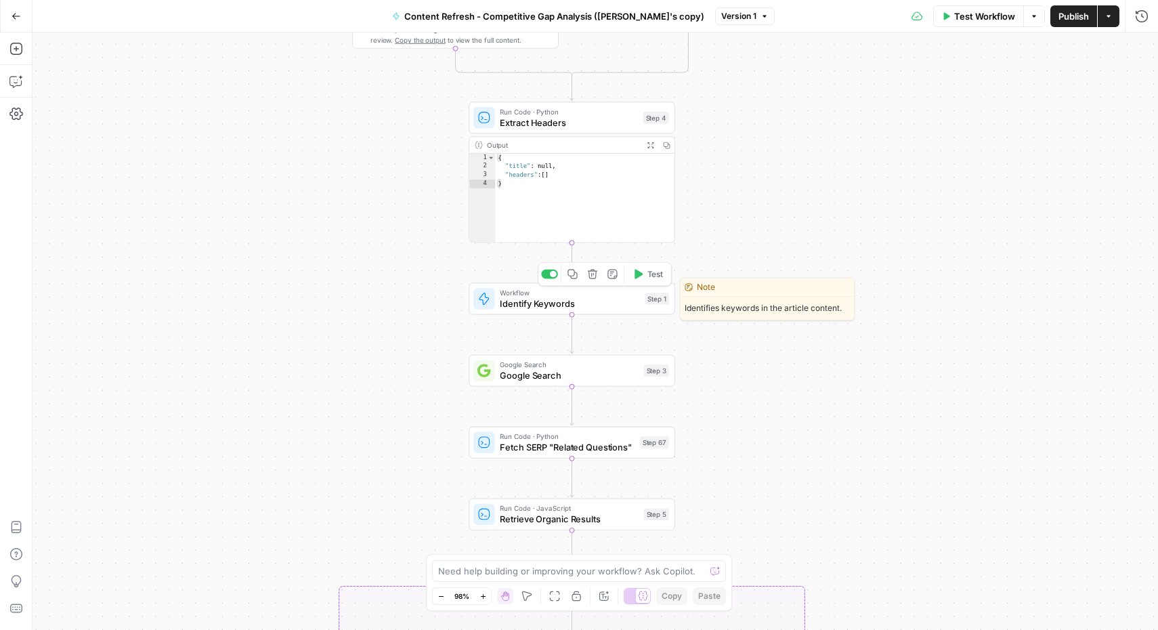
click at [555, 299] on span "Identify Keywords" at bounding box center [569, 304] width 139 height 14
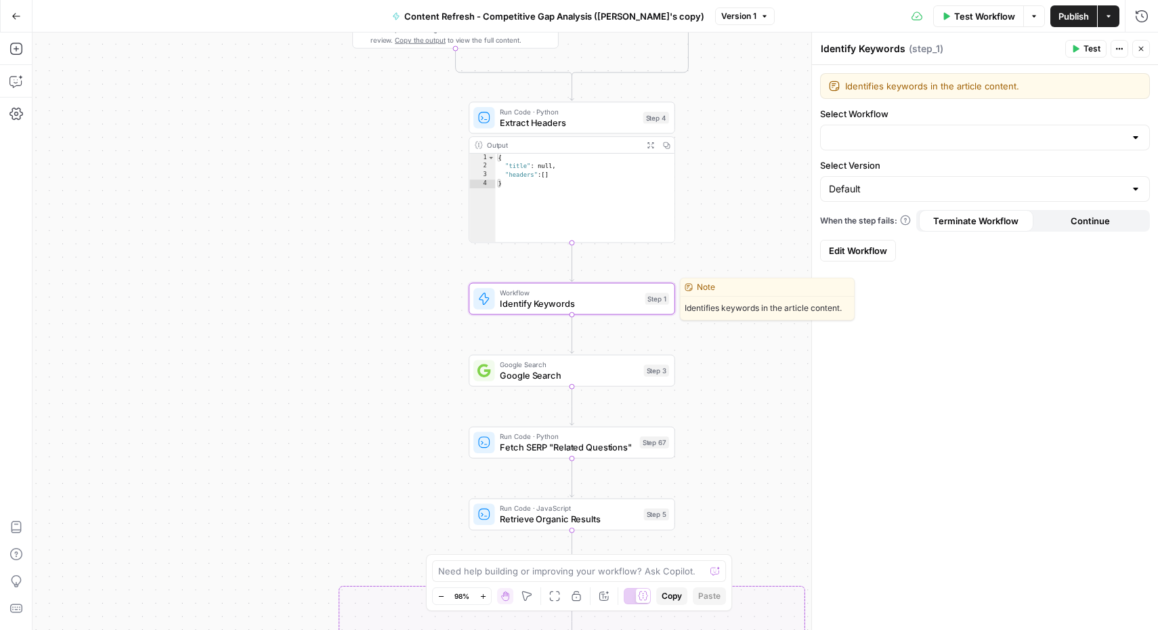
click at [548, 301] on span "Identify Keywords" at bounding box center [569, 304] width 139 height 14
click at [539, 301] on span "Identify Keywords" at bounding box center [569, 304] width 139 height 14
click at [597, 302] on span "Identify Keywords" at bounding box center [569, 304] width 139 height 14
click at [877, 248] on span "Edit Workflow" at bounding box center [858, 251] width 58 height 14
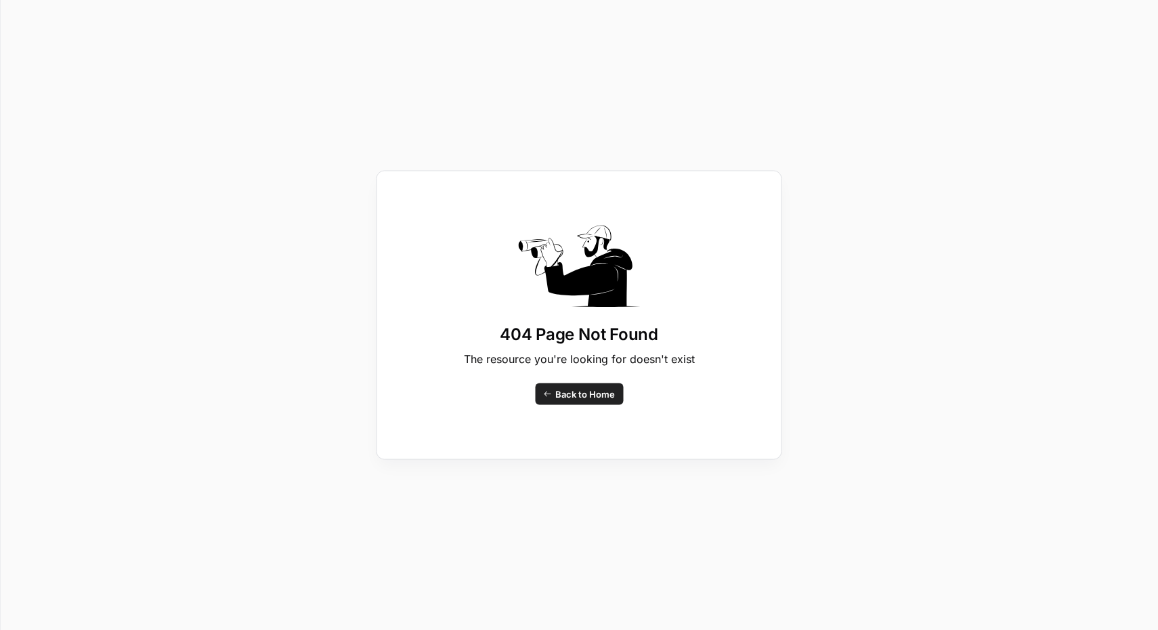
click at [587, 395] on span "Back to Home" at bounding box center [585, 394] width 60 height 14
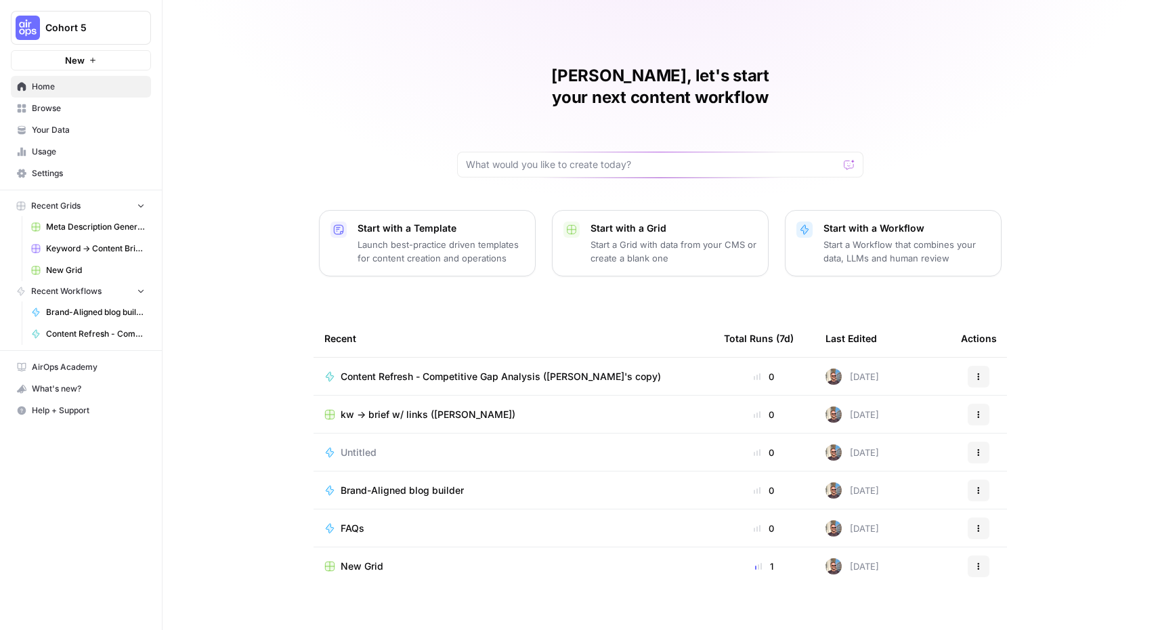
click at [59, 101] on link "Browse" at bounding box center [81, 108] width 140 height 22
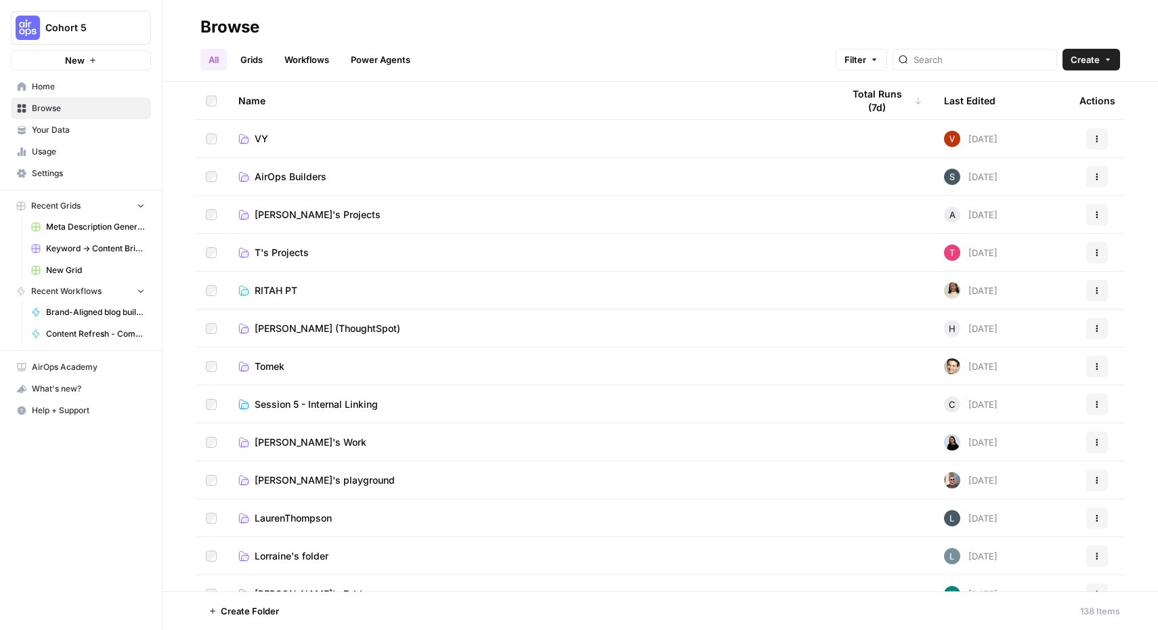
click at [319, 483] on span "[PERSON_NAME]'s playground" at bounding box center [325, 480] width 140 height 14
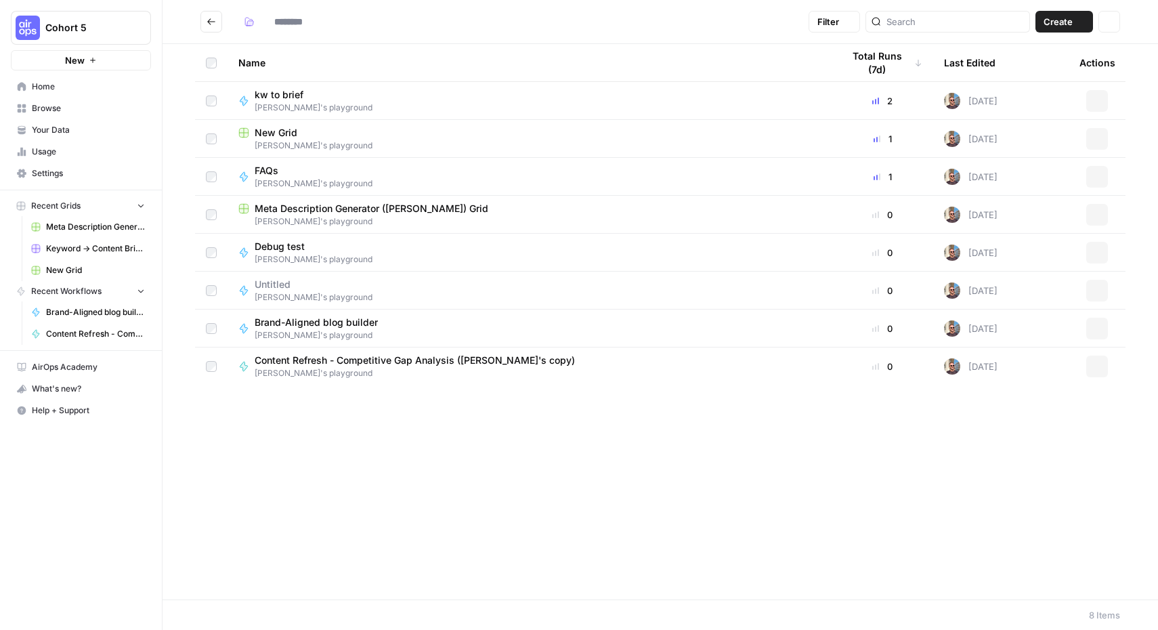
type input "**********"
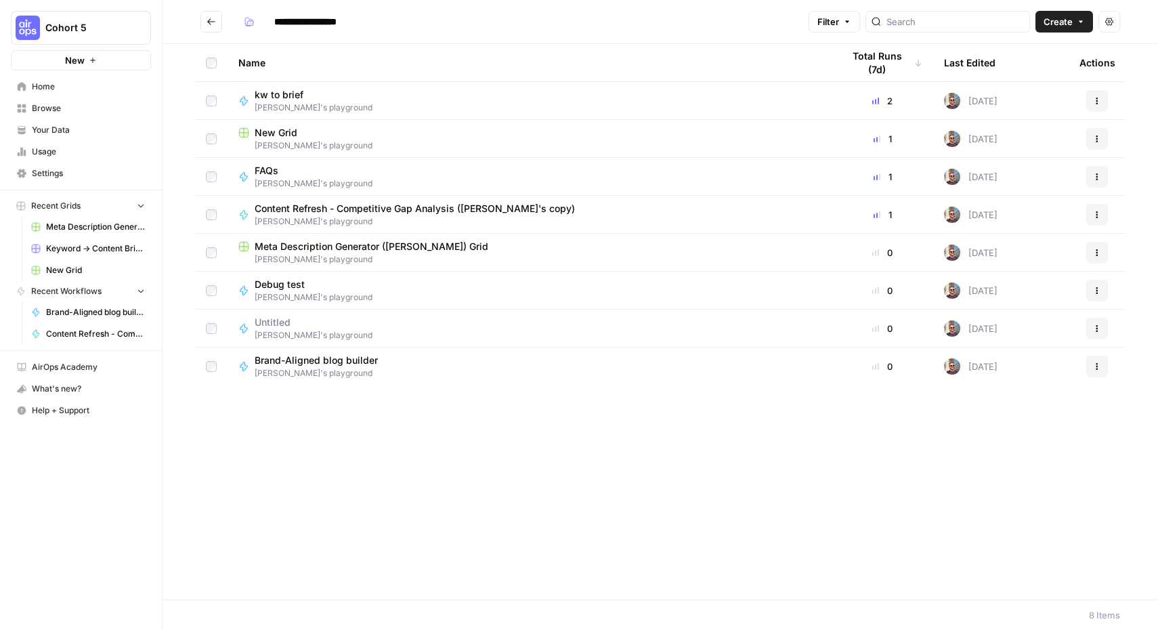
click at [372, 219] on span "[PERSON_NAME]'s playground" at bounding box center [420, 221] width 331 height 12
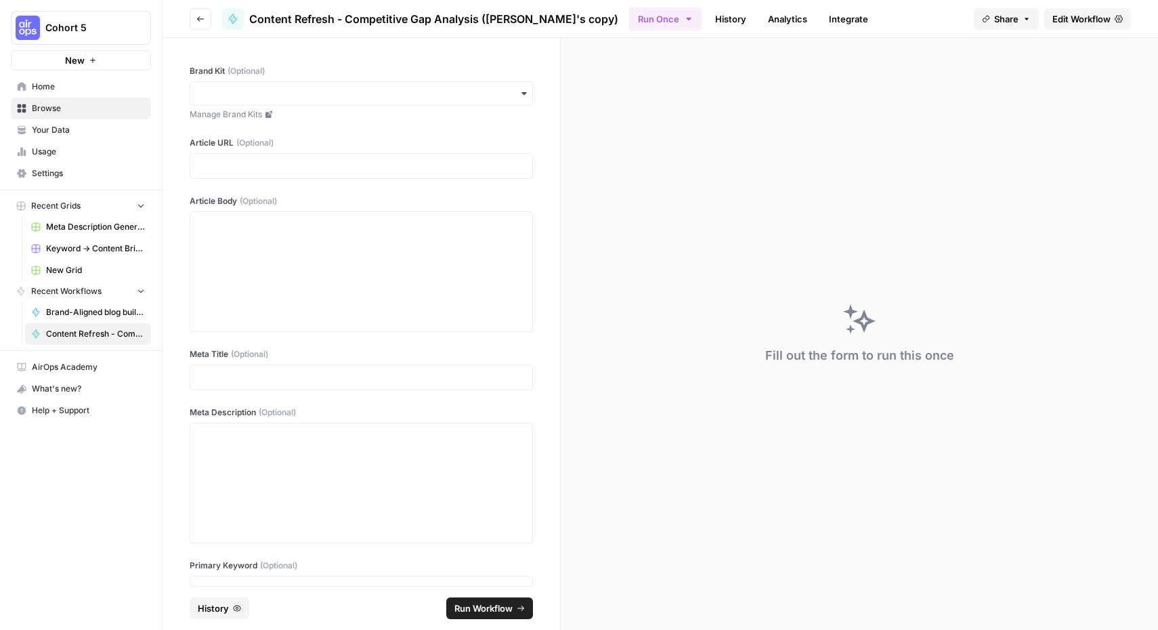
click at [1096, 19] on span "Edit Workflow" at bounding box center [1081, 19] width 58 height 14
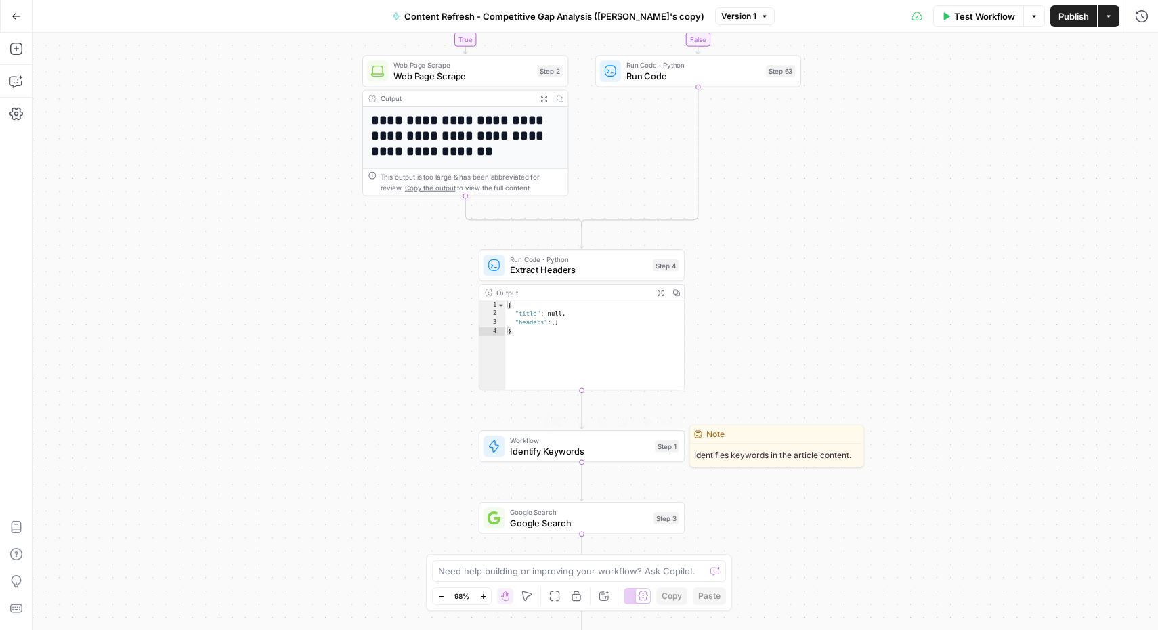
click at [564, 450] on span "Identify Keywords" at bounding box center [579, 451] width 139 height 14
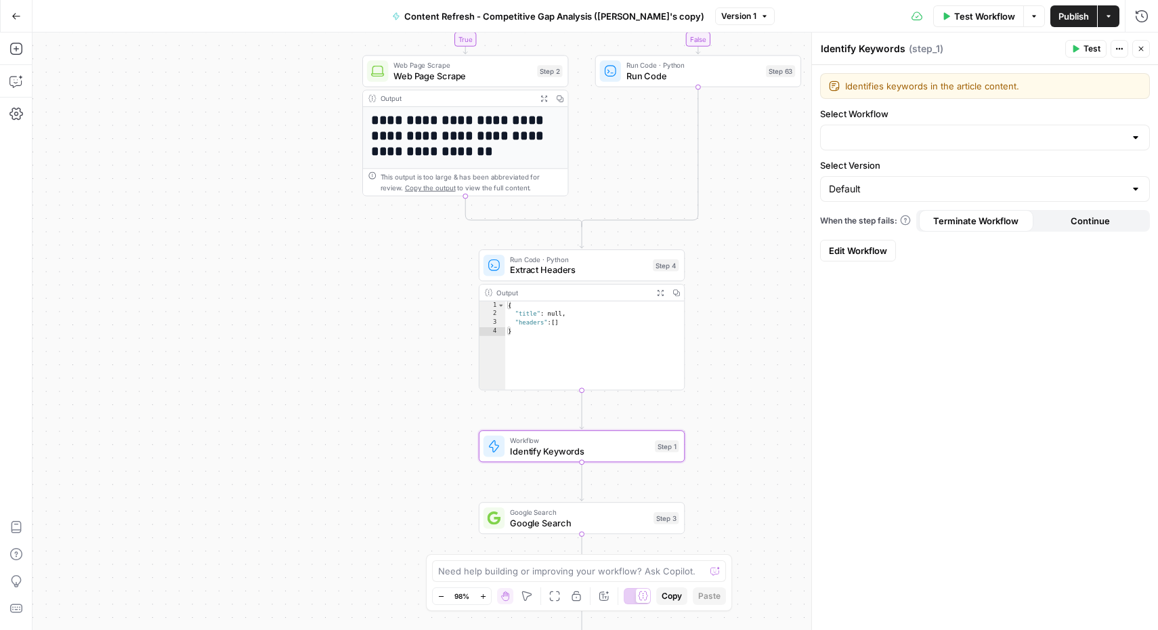
click at [877, 248] on span "Edit Workflow" at bounding box center [858, 251] width 58 height 14
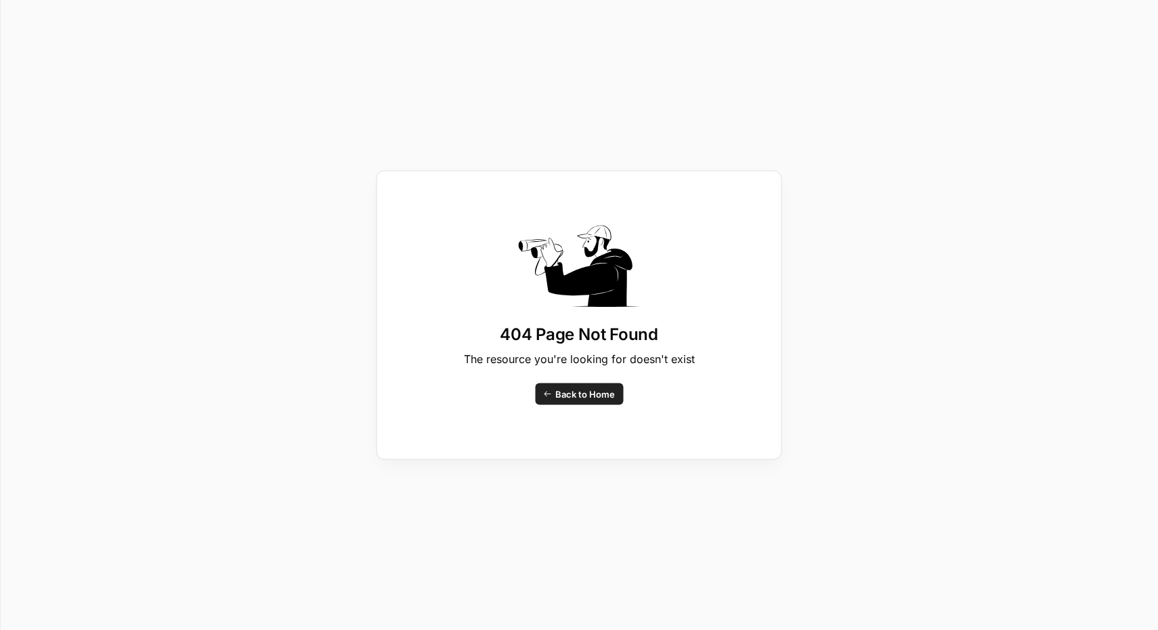
click at [593, 121] on div "404 Page Not Found The resource you're looking for doesn't exist Back to Home" at bounding box center [579, 315] width 1158 height 630
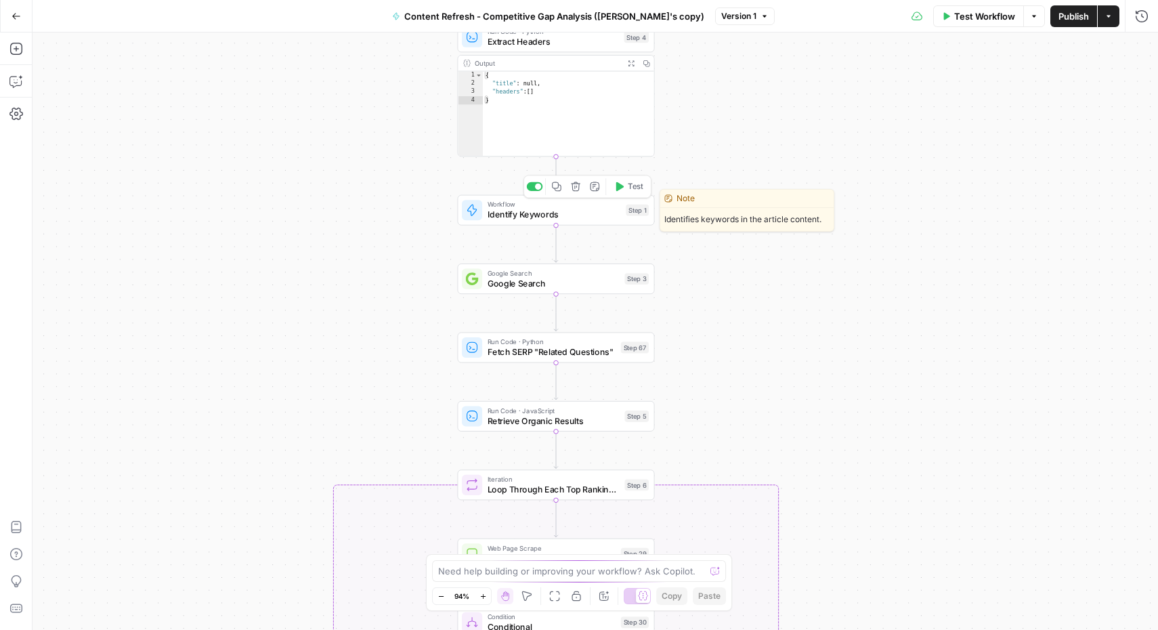
click at [553, 214] on span "Identify Keywords" at bounding box center [553, 214] width 133 height 13
